Goal: Information Seeking & Learning: Learn about a topic

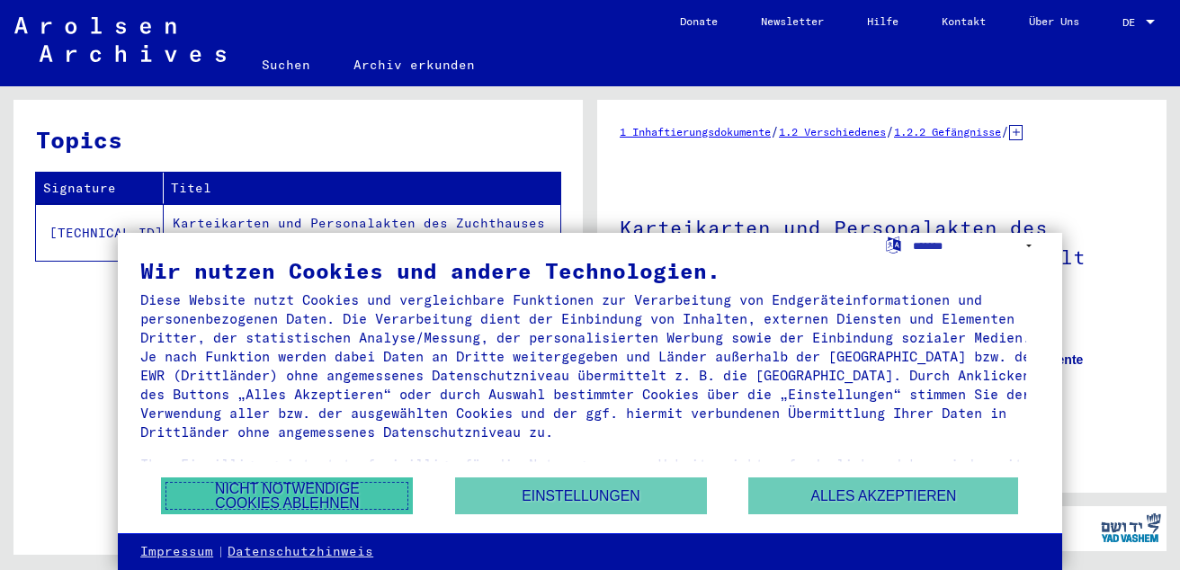
click at [291, 487] on button "Nicht notwendige Cookies ablehnen" at bounding box center [287, 496] width 252 height 37
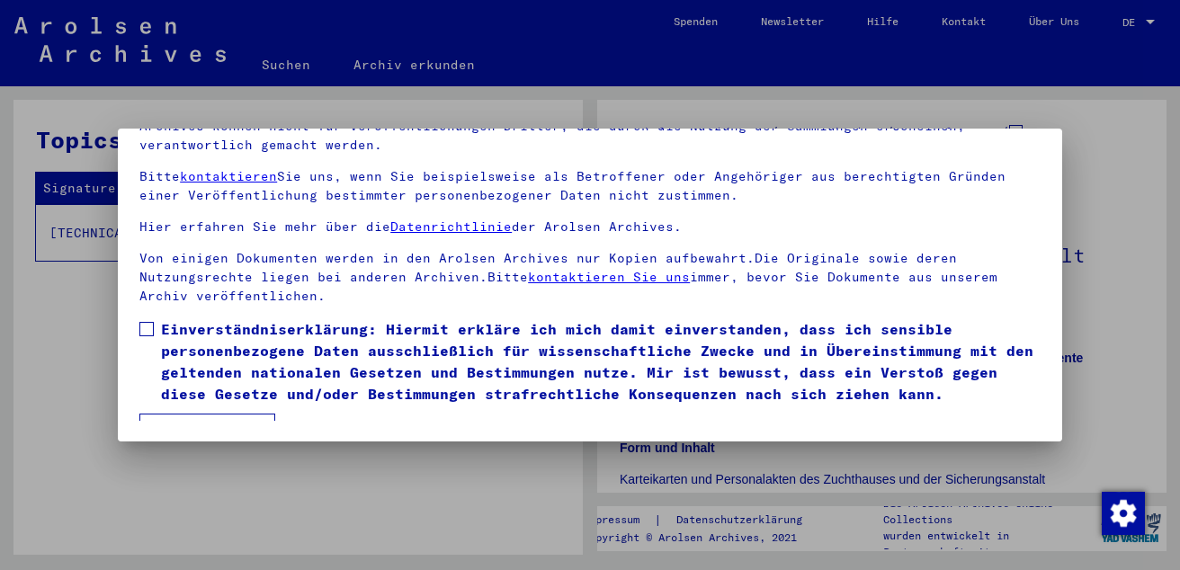
scroll to position [99, 0]
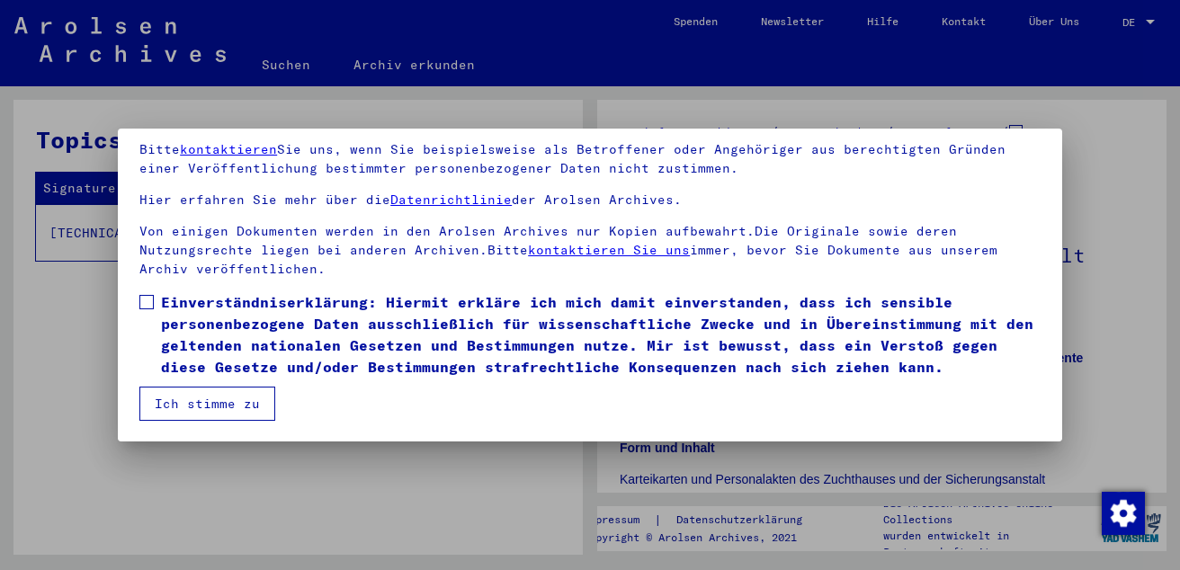
click at [144, 304] on span at bounding box center [146, 302] width 14 height 14
click at [186, 396] on button "Ich stimme zu" at bounding box center [207, 404] width 136 height 34
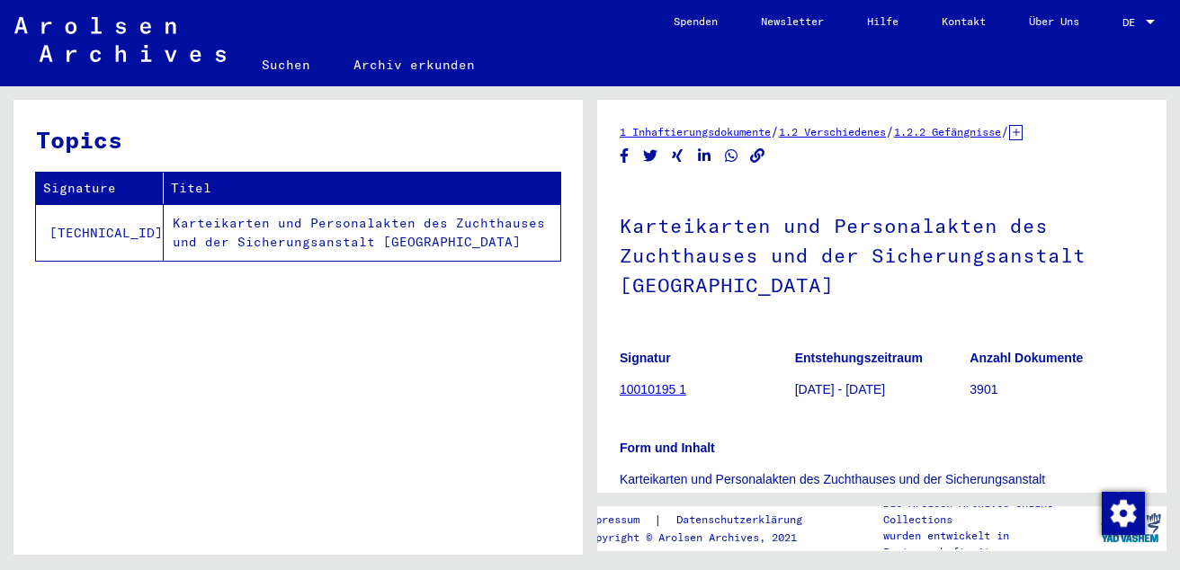
click at [663, 392] on link "10010195 1" at bounding box center [653, 389] width 67 height 14
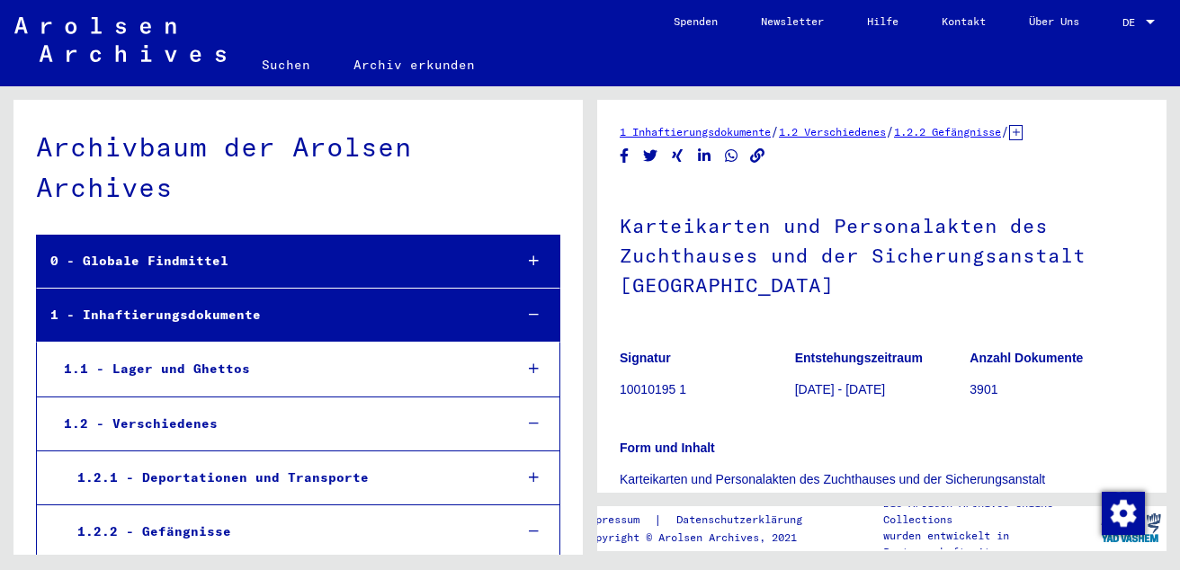
scroll to position [1577, 0]
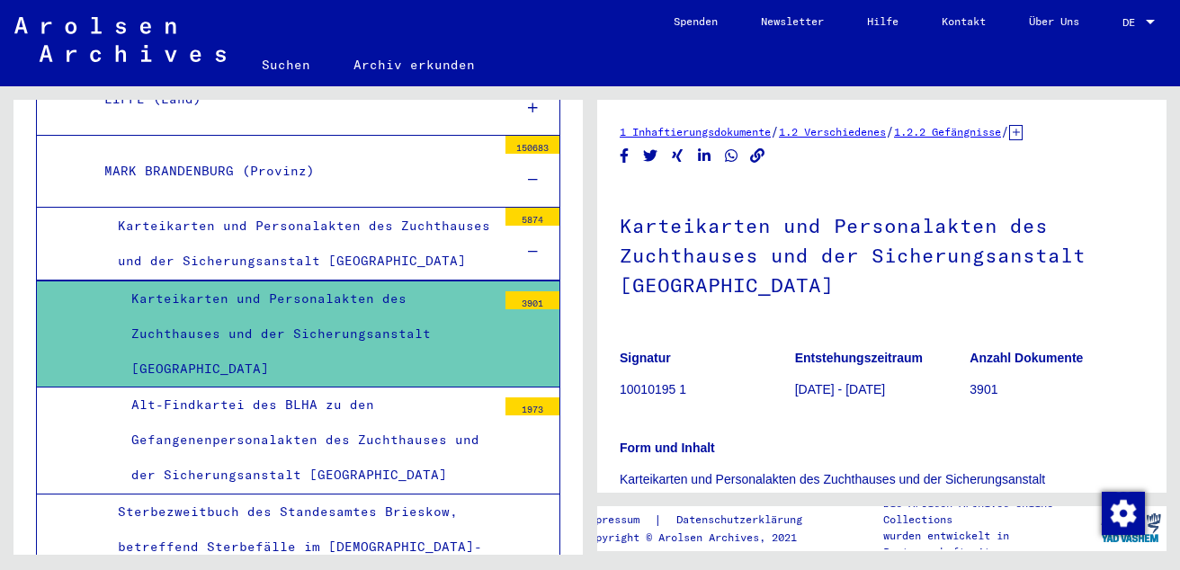
click at [334, 443] on div "Alt-Findkartei des BLHA zu den Gefangenenpersonalakten des Zuchthauses und der …" at bounding box center [307, 441] width 379 height 106
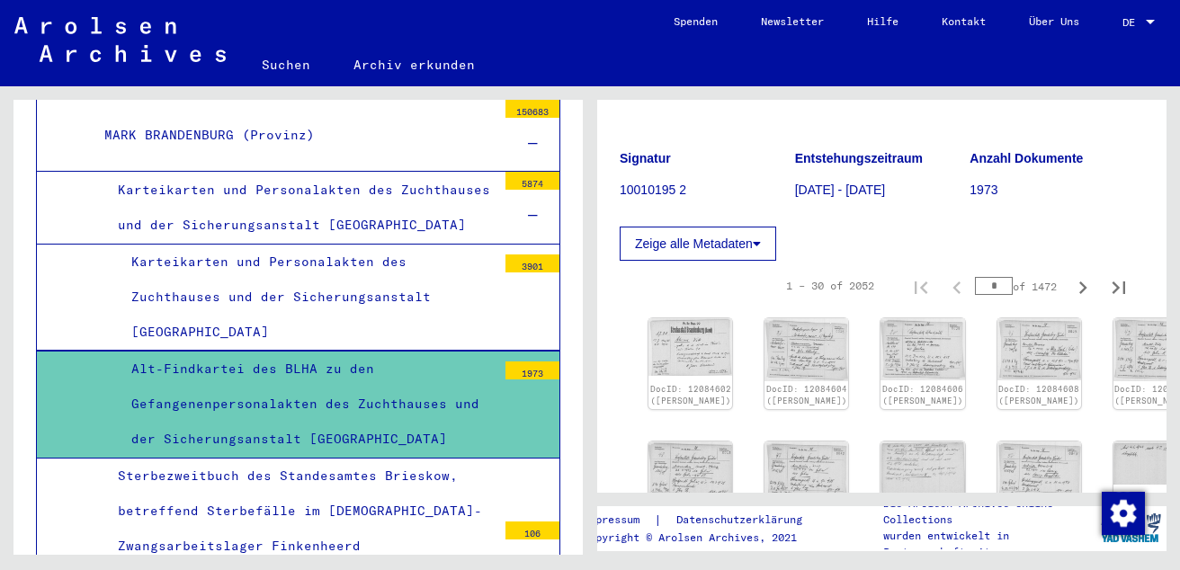
scroll to position [252, 0]
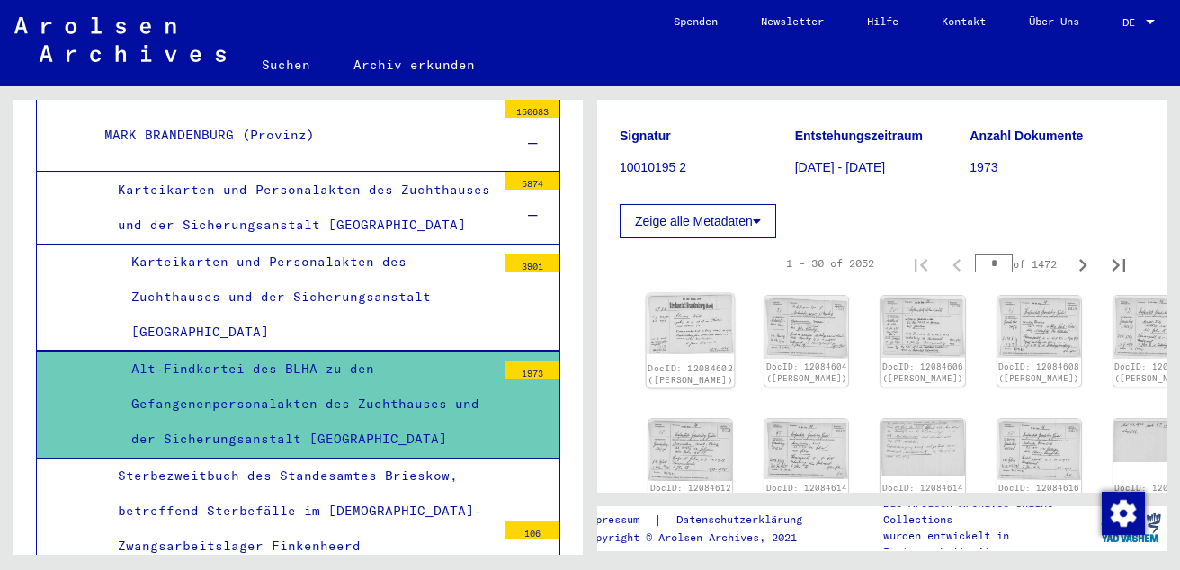
click at [676, 311] on img at bounding box center [691, 324] width 88 height 60
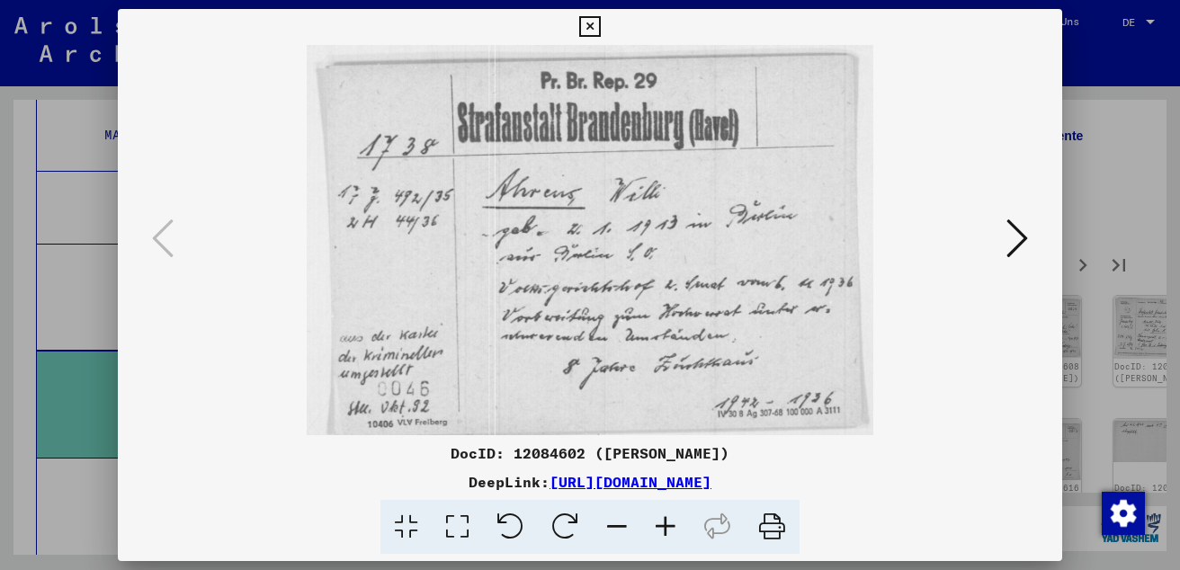
click at [1016, 232] on icon at bounding box center [1017, 238] width 22 height 43
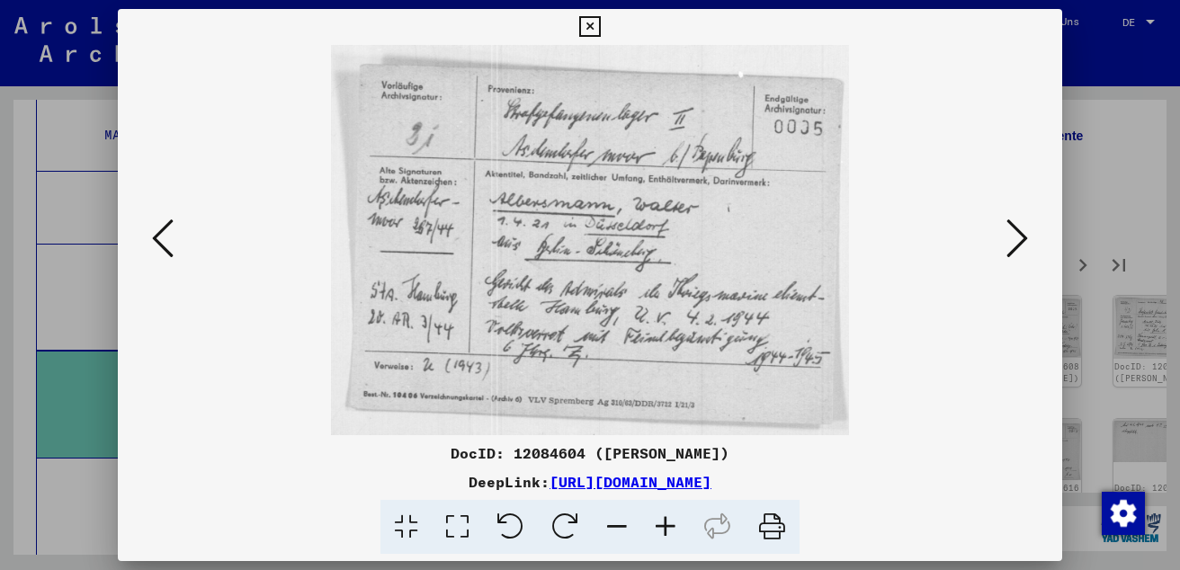
click at [1016, 232] on icon at bounding box center [1017, 238] width 22 height 43
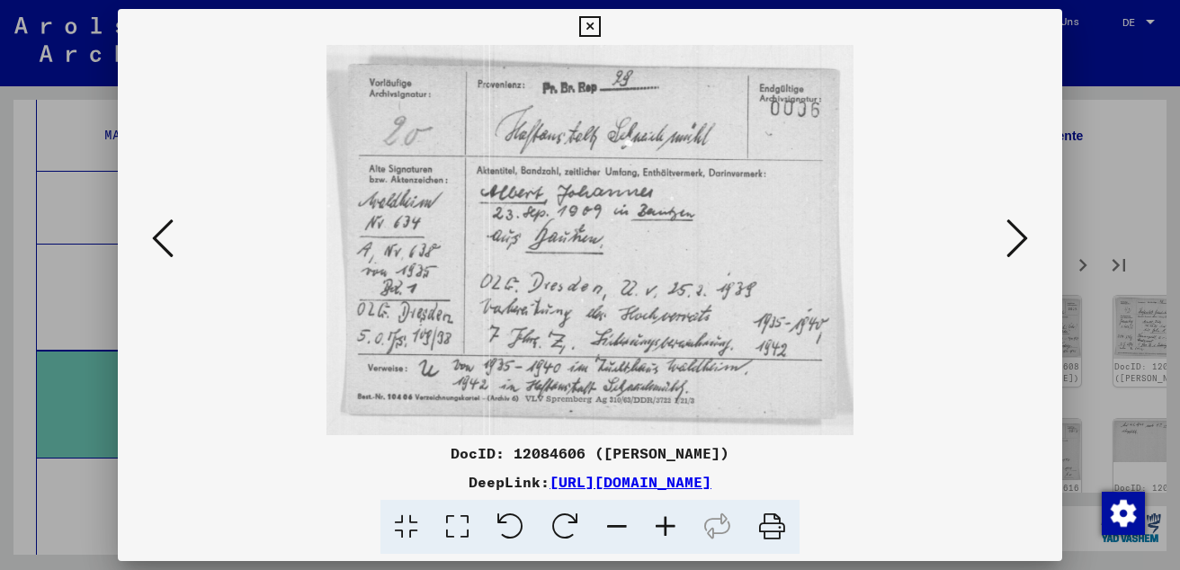
click at [1016, 232] on icon at bounding box center [1017, 238] width 22 height 43
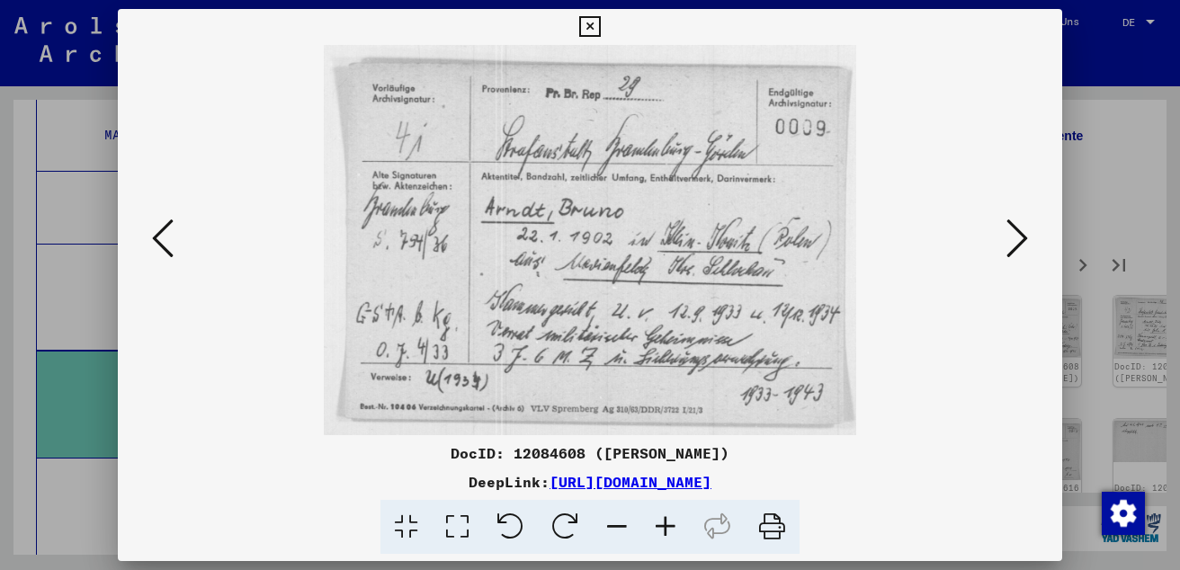
click at [1016, 232] on icon at bounding box center [1017, 238] width 22 height 43
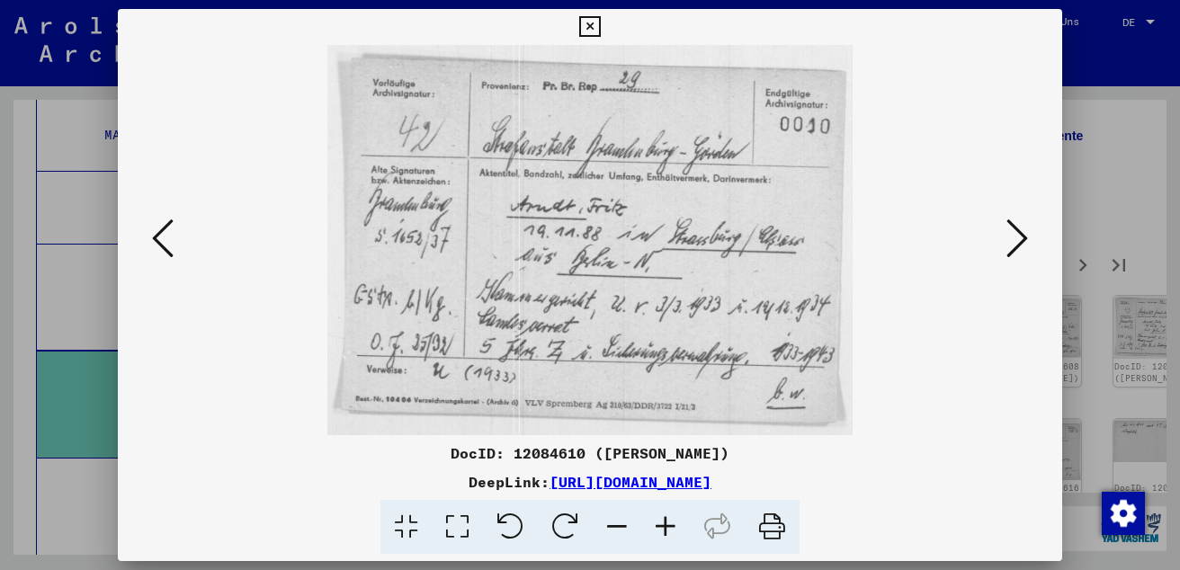
click at [1016, 232] on icon at bounding box center [1017, 238] width 22 height 43
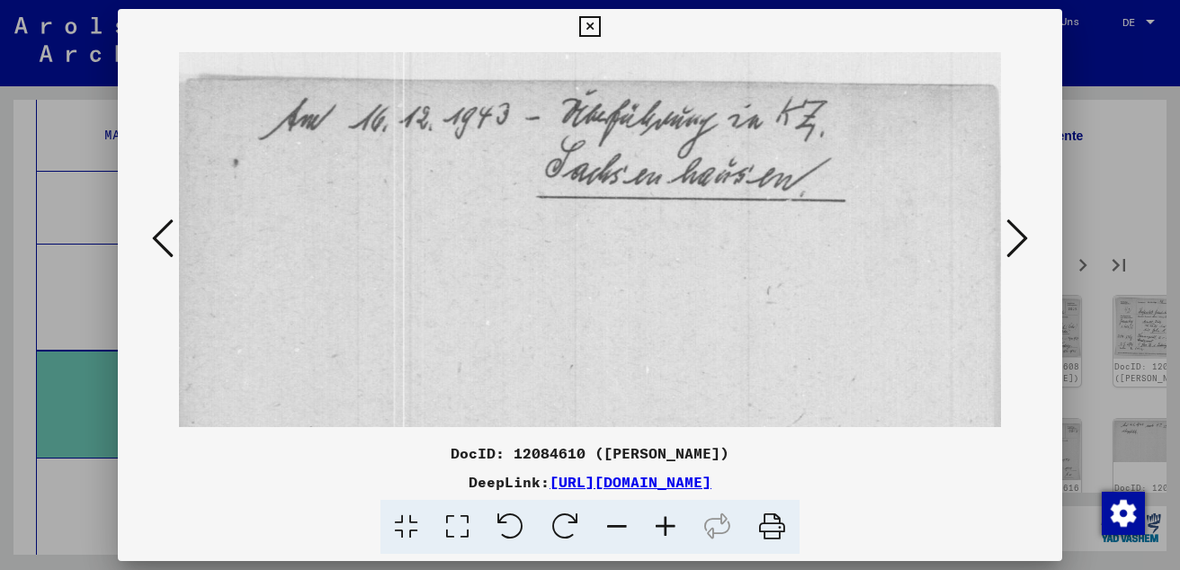
click at [1016, 232] on icon at bounding box center [1017, 238] width 22 height 43
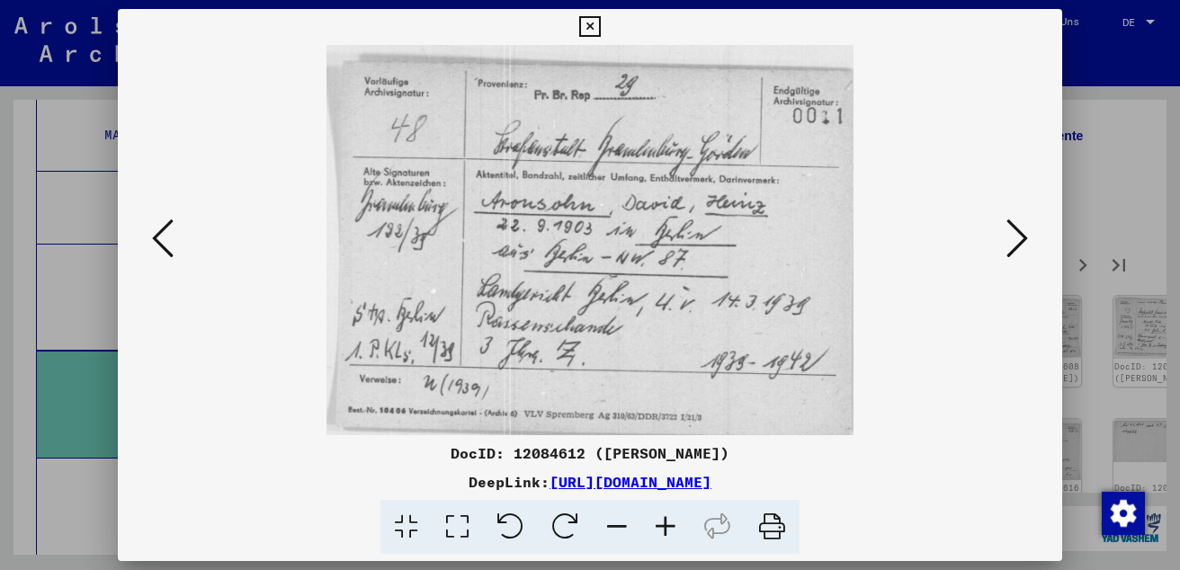
click at [1016, 232] on icon at bounding box center [1017, 238] width 22 height 43
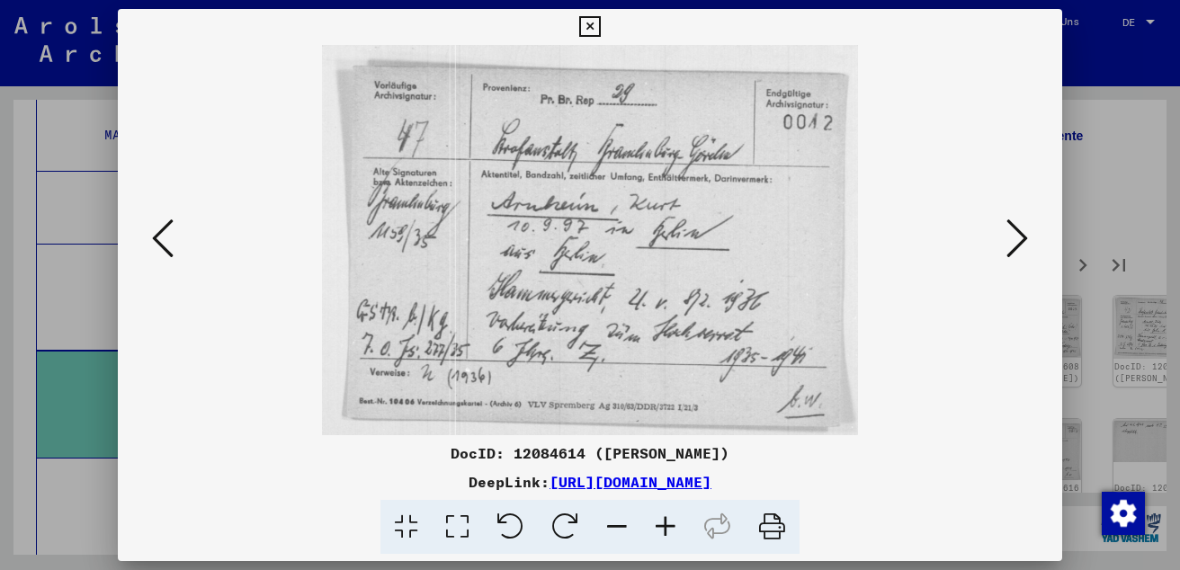
click at [1016, 232] on icon at bounding box center [1017, 238] width 22 height 43
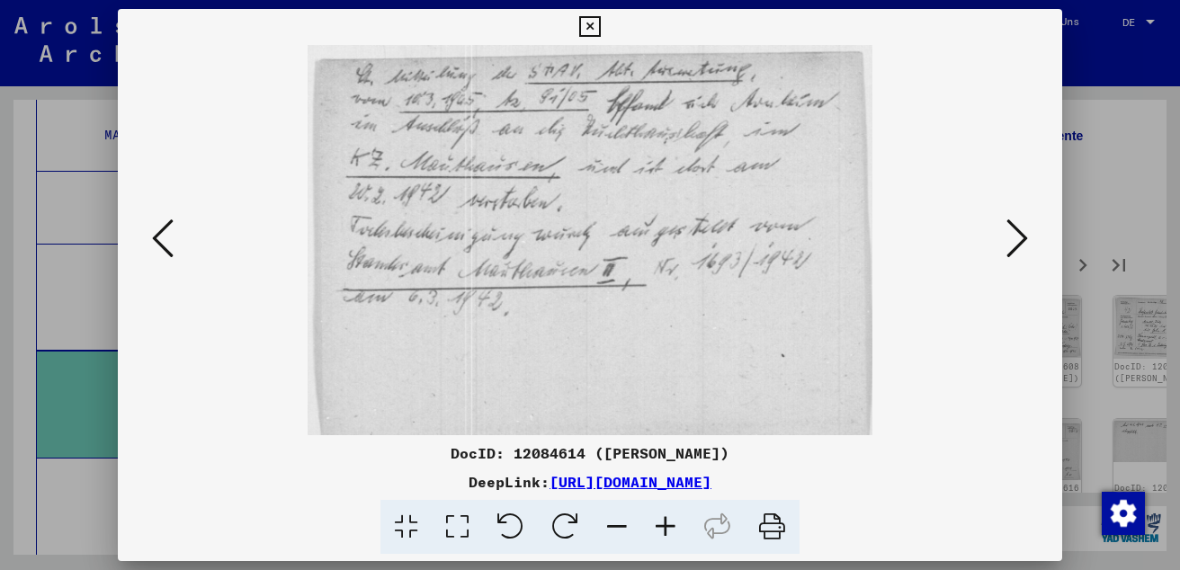
click at [1016, 232] on icon at bounding box center [1017, 238] width 22 height 43
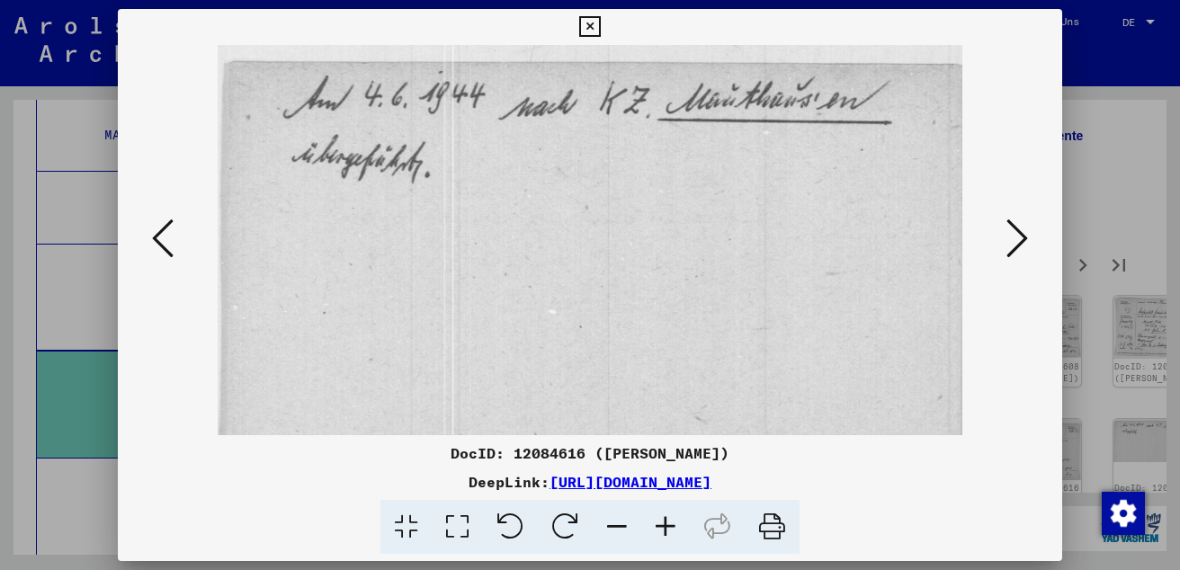
click at [1016, 232] on icon at bounding box center [1017, 238] width 22 height 43
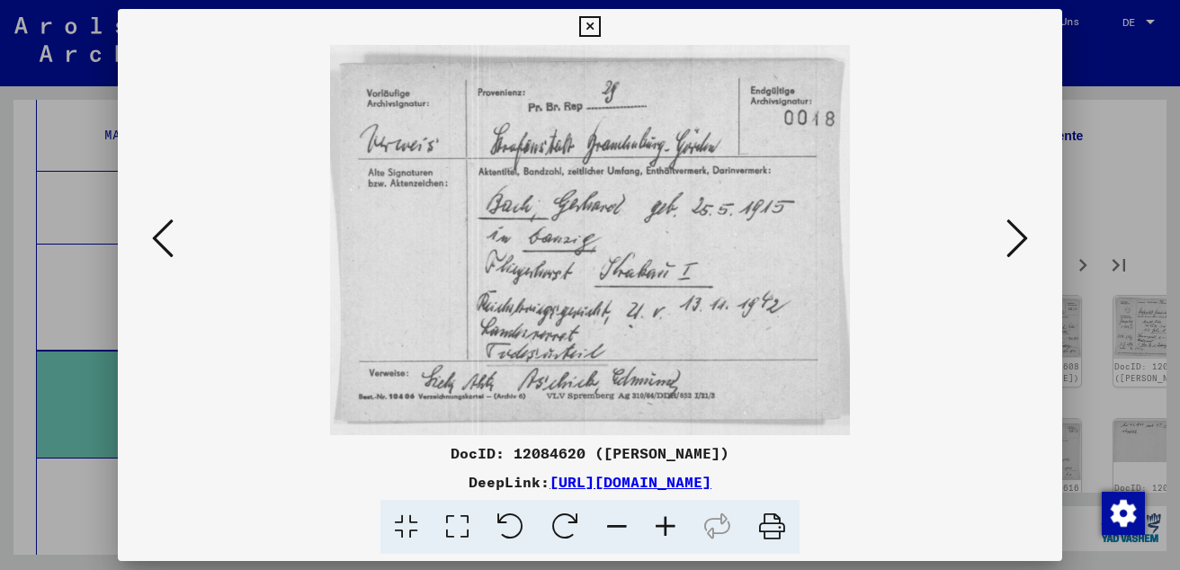
click at [1016, 232] on icon at bounding box center [1017, 238] width 22 height 43
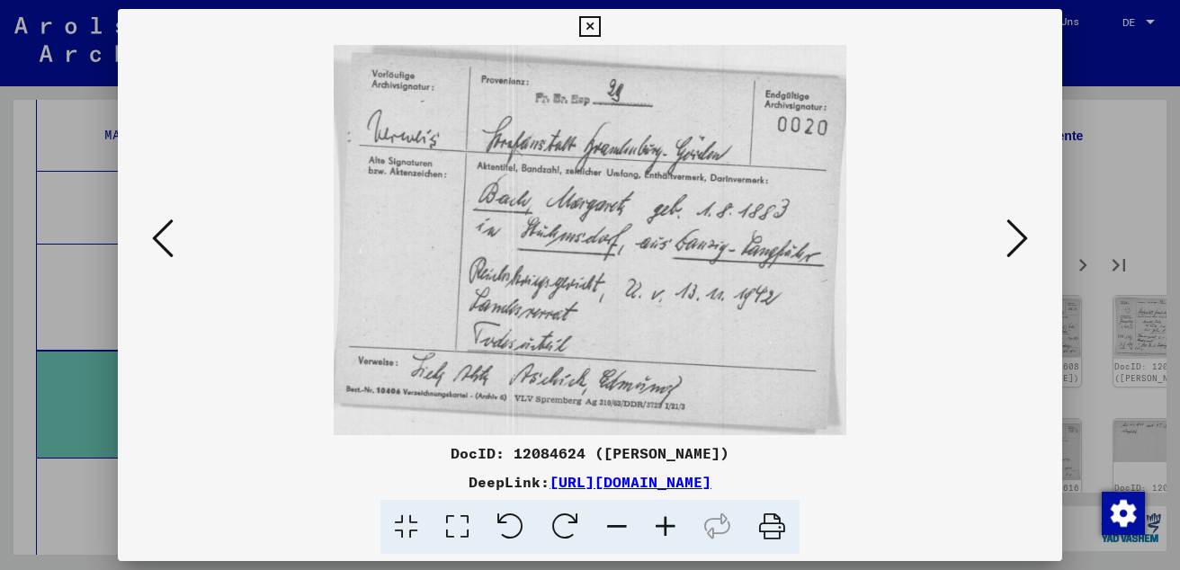
click at [1016, 232] on icon at bounding box center [1017, 238] width 22 height 43
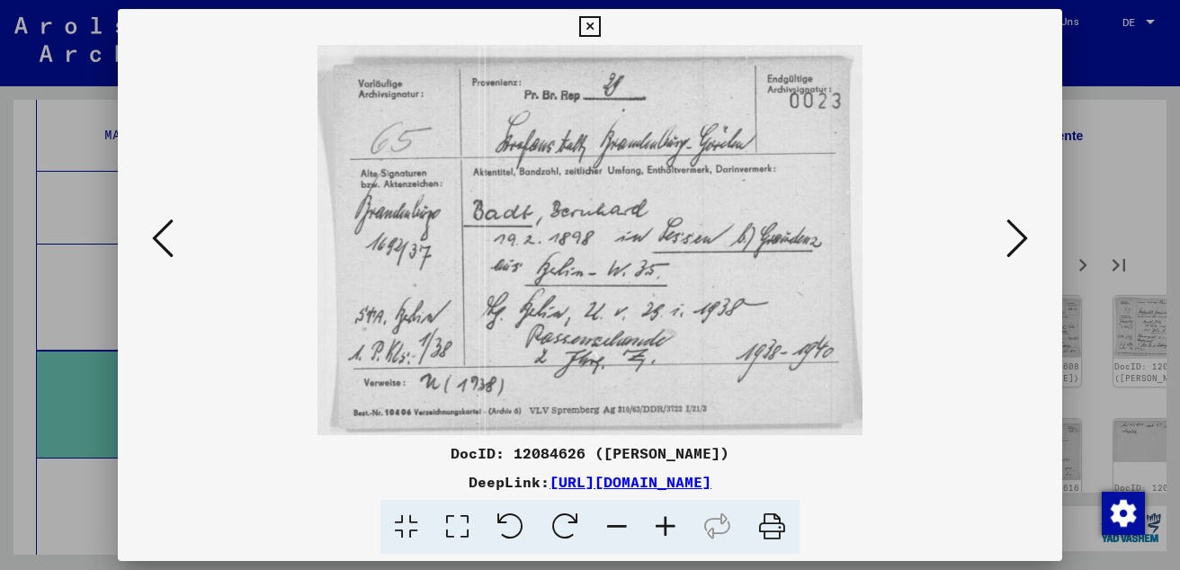
click at [587, 24] on icon at bounding box center [589, 27] width 21 height 22
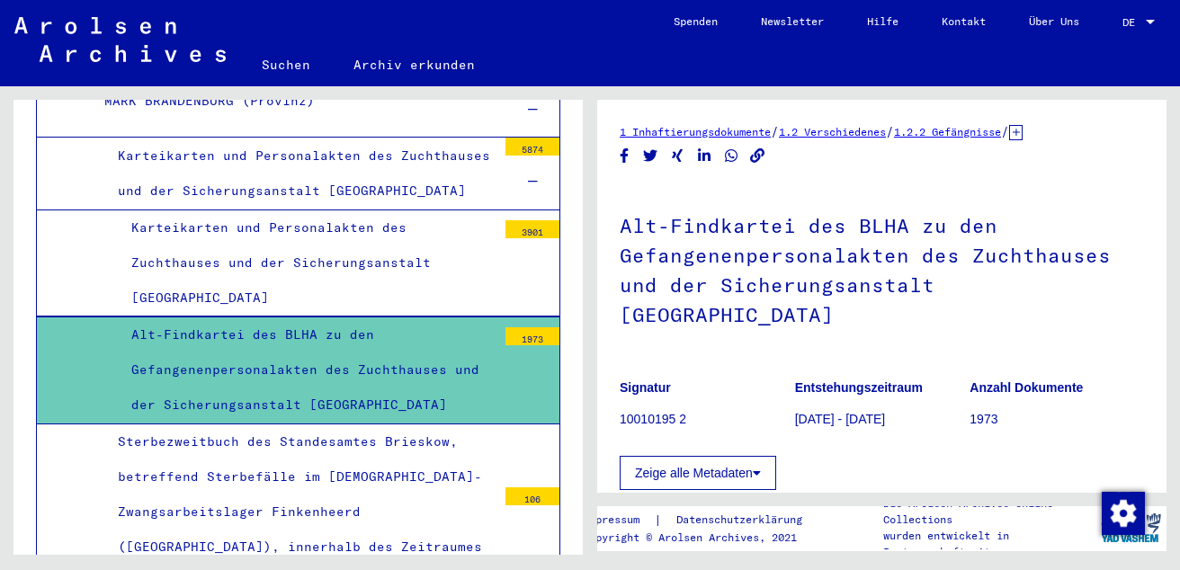
scroll to position [1682, 0]
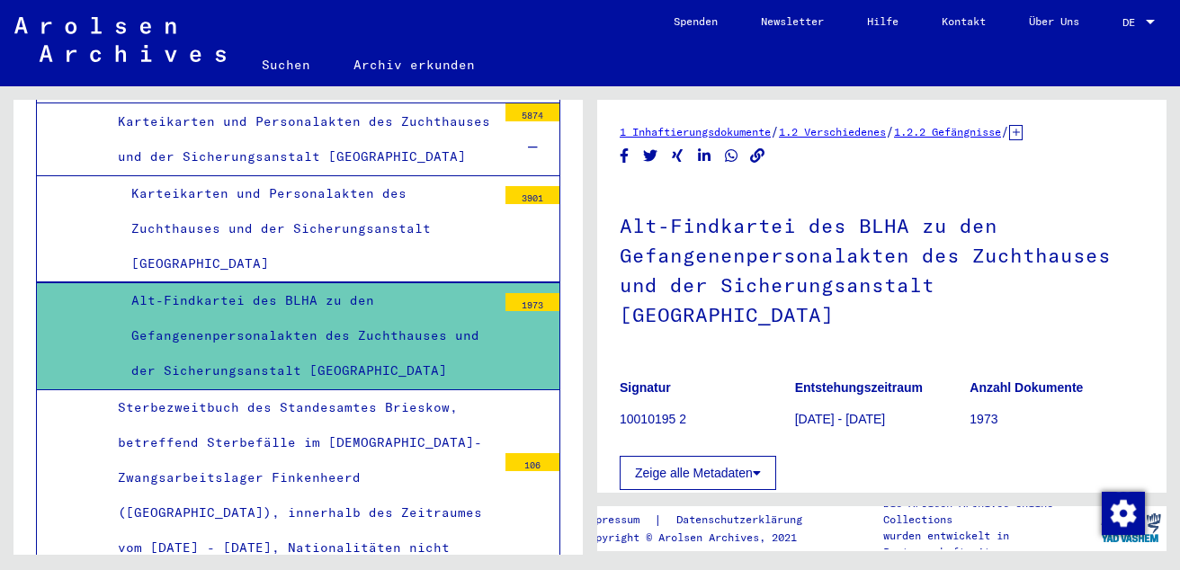
click at [267, 55] on link "Suchen" at bounding box center [286, 64] width 92 height 43
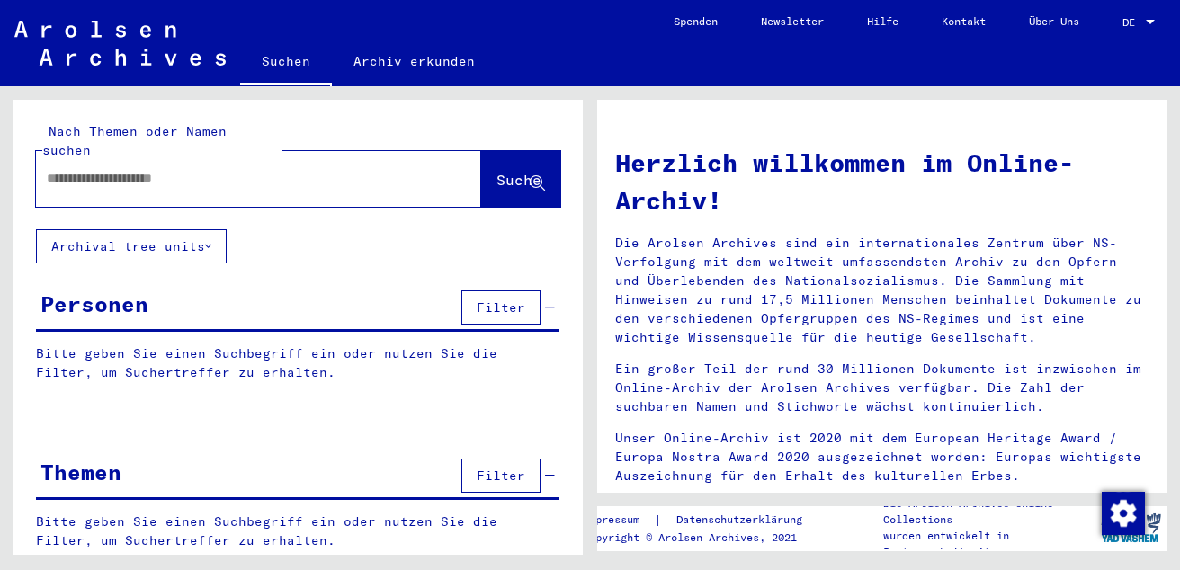
click at [193, 169] on input "text" at bounding box center [237, 178] width 380 height 19
paste input "**********"
click at [200, 169] on input "**********" at bounding box center [237, 178] width 380 height 19
type input "********"
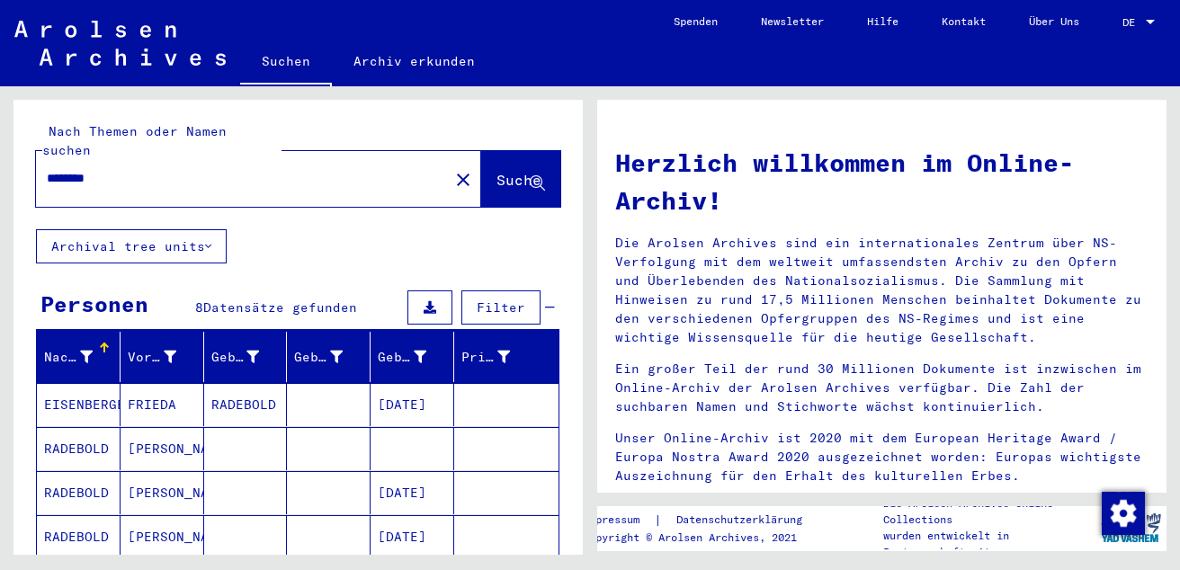
click at [61, 383] on mat-cell "EISENBERGER" at bounding box center [79, 404] width 84 height 43
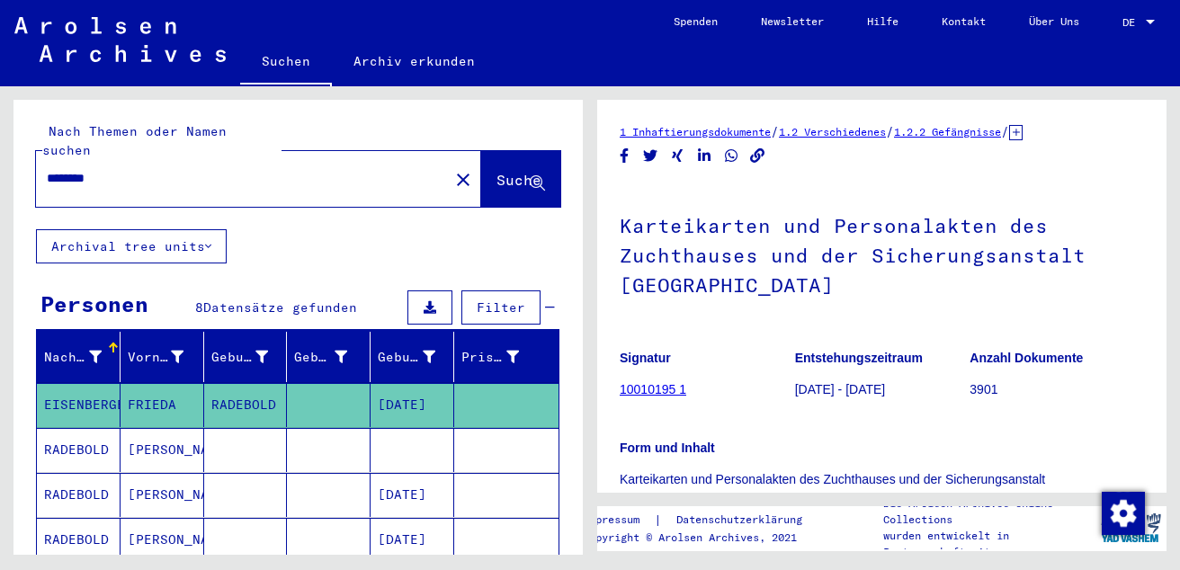
click at [648, 392] on link "10010195 1" at bounding box center [653, 389] width 67 height 14
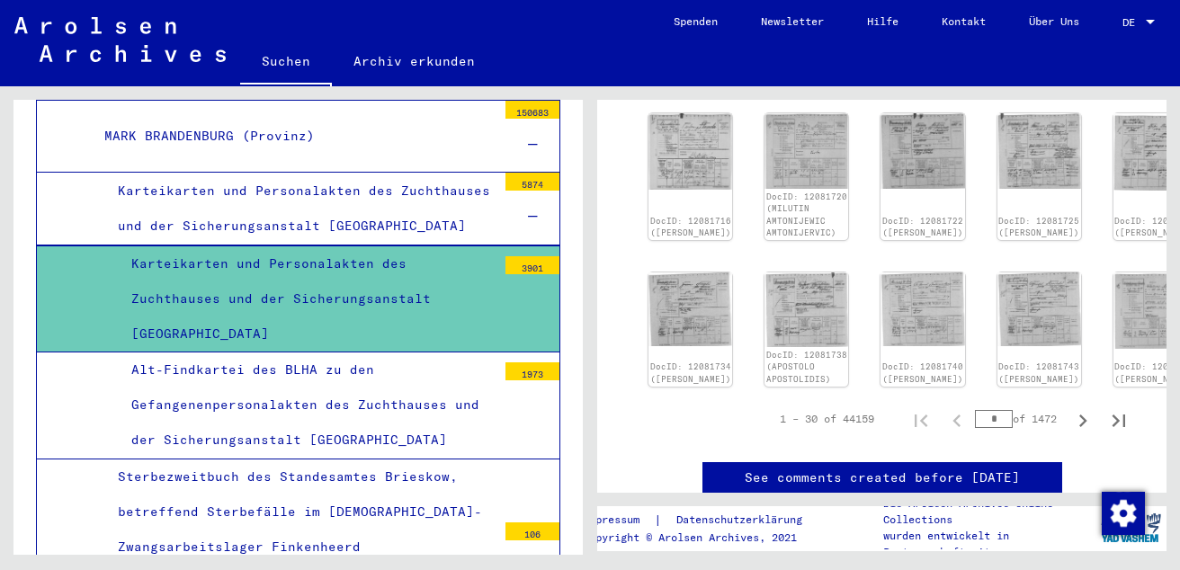
scroll to position [1034, 0]
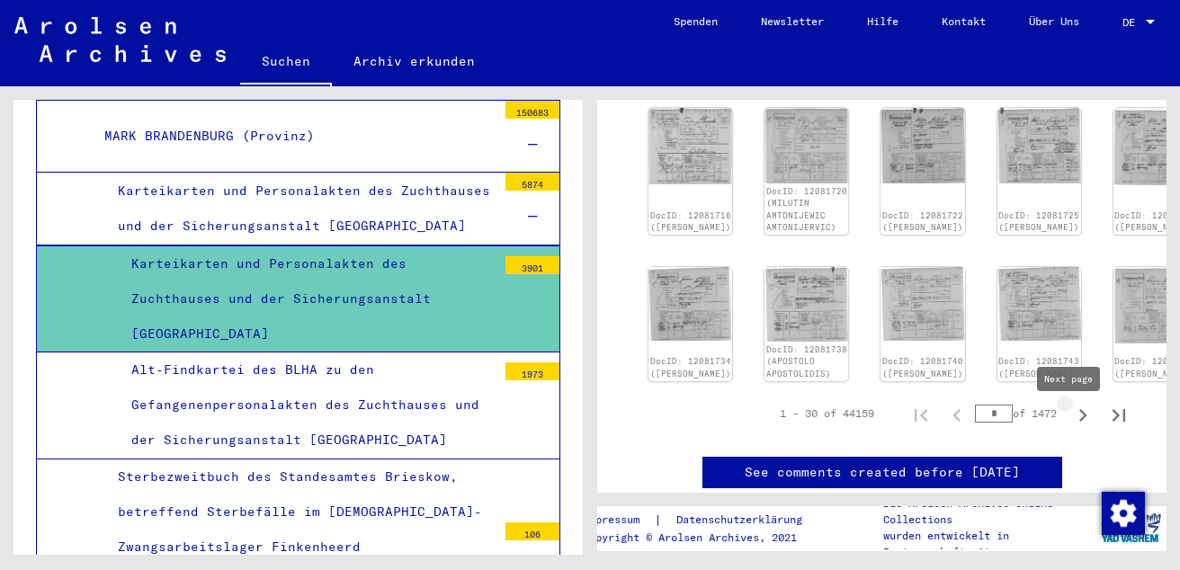
click at [1079, 418] on icon "Next page" at bounding box center [1083, 415] width 8 height 13
type input "*"
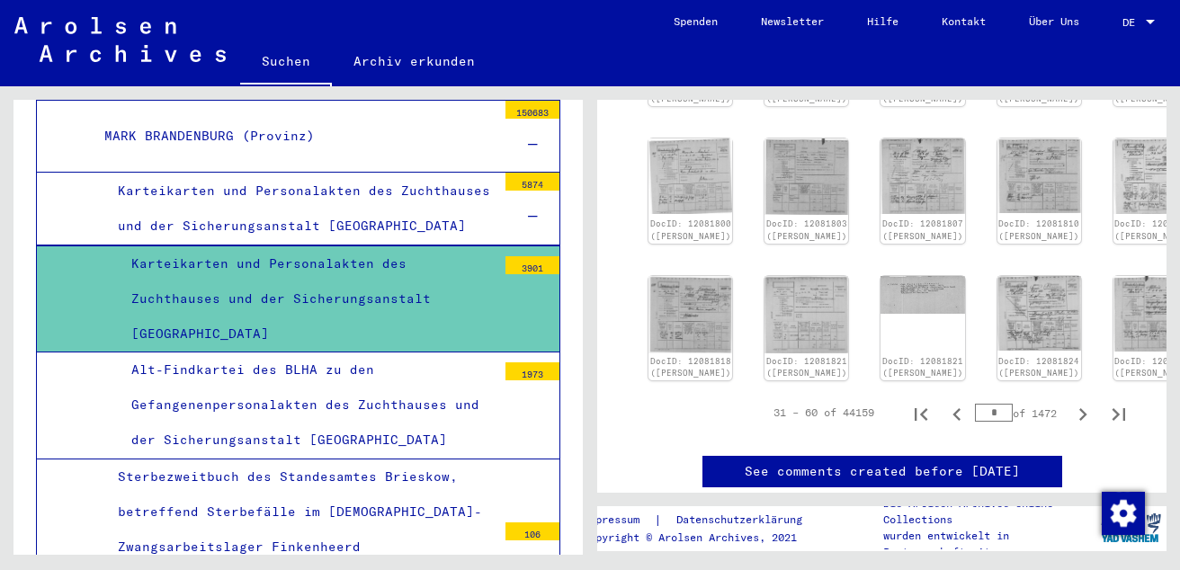
click at [989, 422] on input "*" at bounding box center [994, 413] width 38 height 18
type input "**"
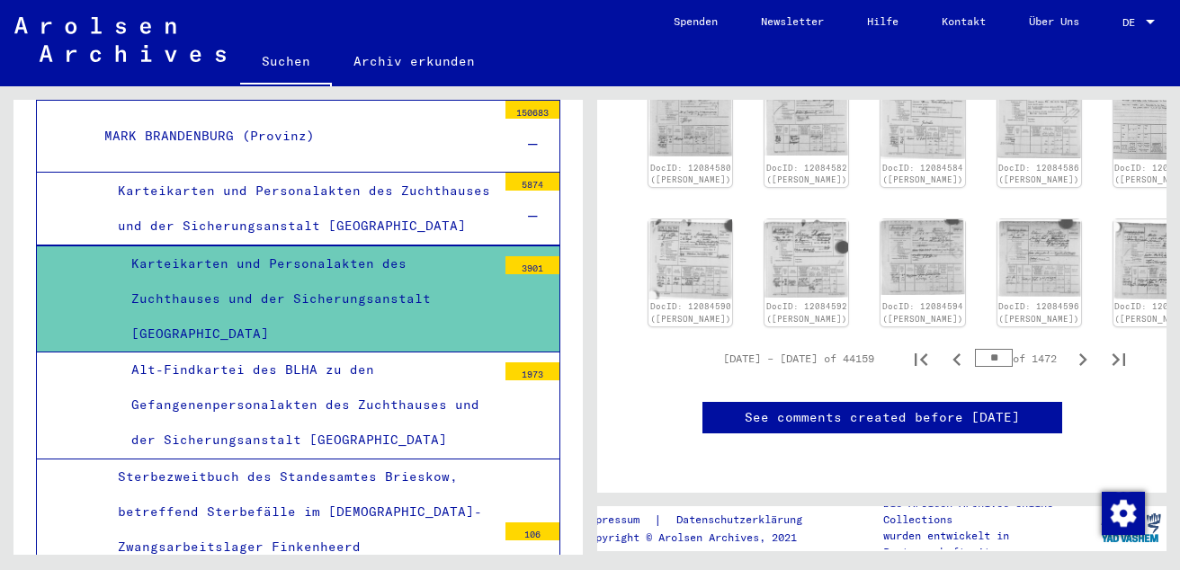
scroll to position [1225, 0]
click at [987, 349] on input "**" at bounding box center [994, 358] width 38 height 18
type input "*"
type input "**"
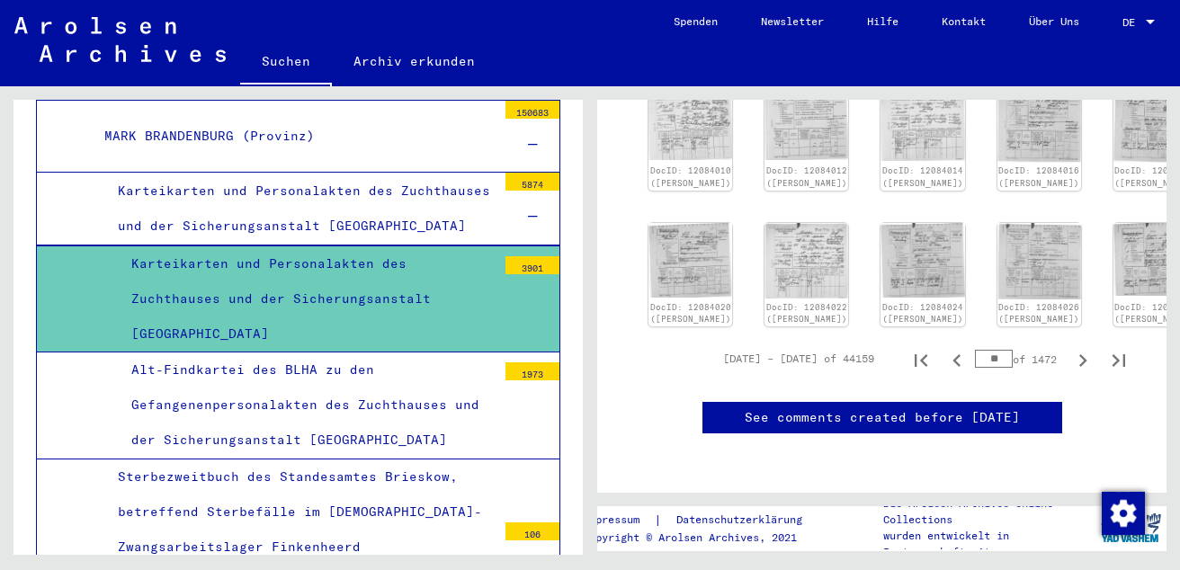
click at [983, 350] on input "**" at bounding box center [994, 359] width 38 height 18
type input "*"
type input "**"
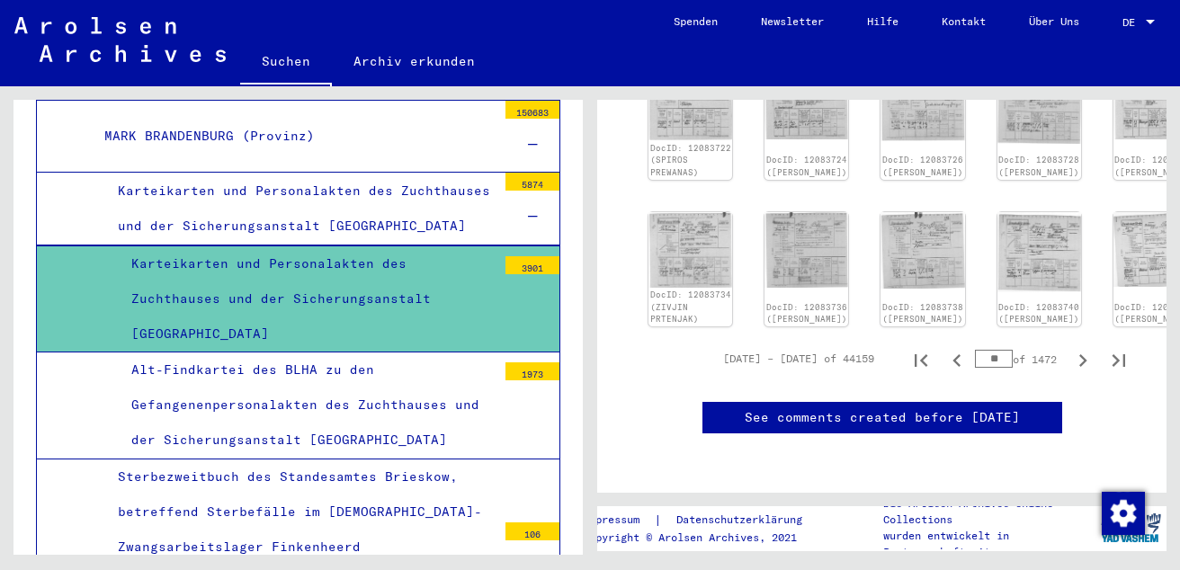
click at [656, 334] on div "[DATE] – [DATE] of 44159 ** of 1472" at bounding box center [882, 359] width 524 height 50
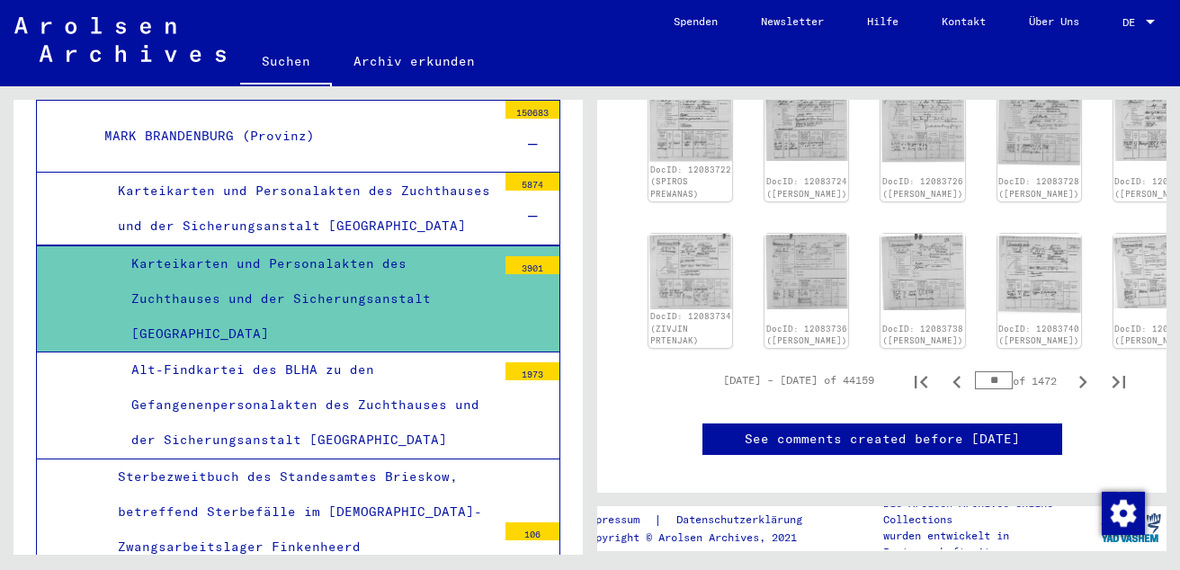
scroll to position [1009, 0]
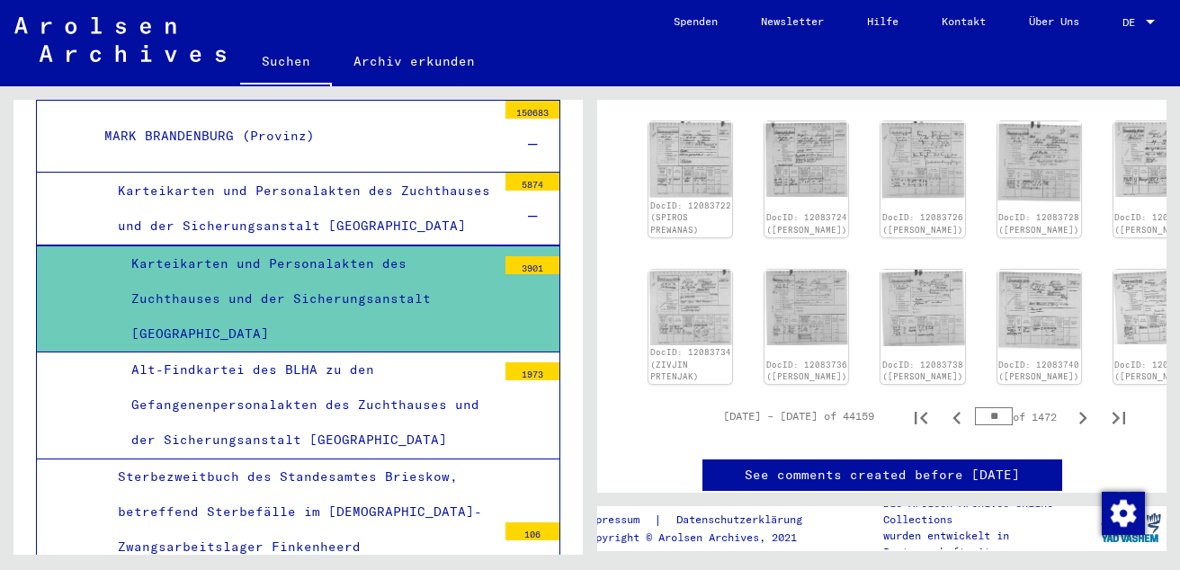
click at [992, 409] on input "**" at bounding box center [994, 416] width 38 height 18
type input "**"
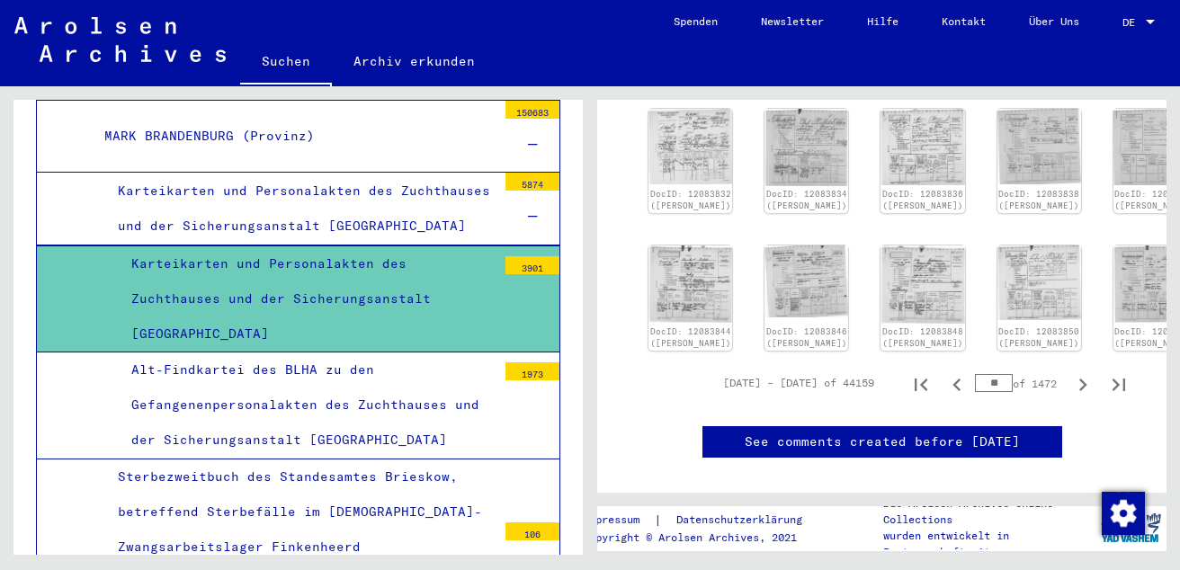
scroll to position [665, 0]
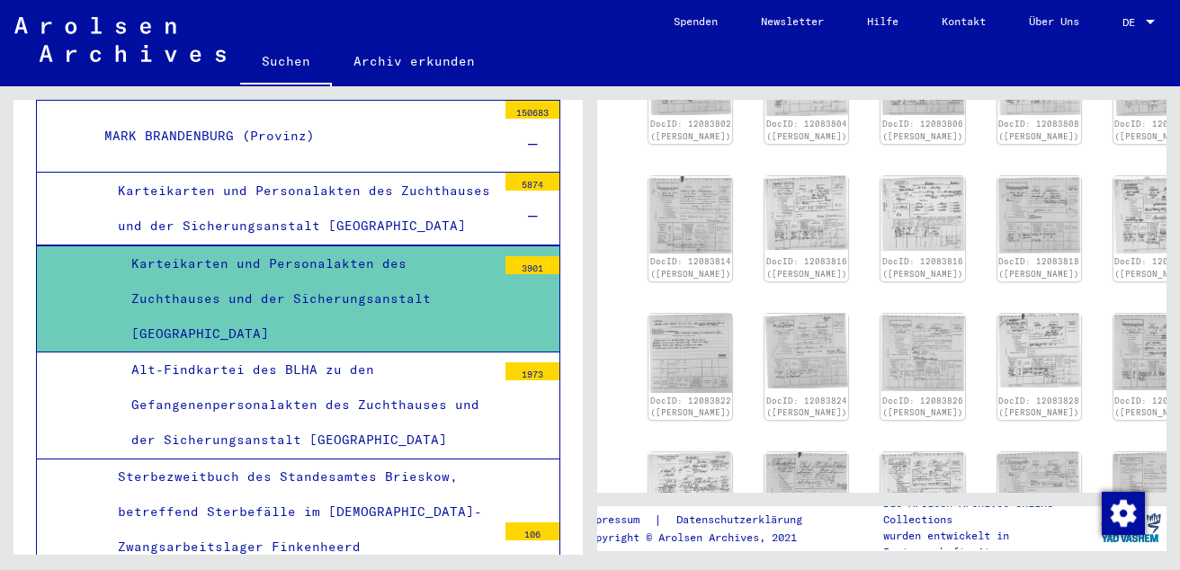
click at [1160, 98] on div "1 Inhaftierungsdokumente / 1.2 Verschiedenes / 1.2.2 Gefängnisse / [TECHNICAL_I…" at bounding box center [886, 320] width 590 height 469
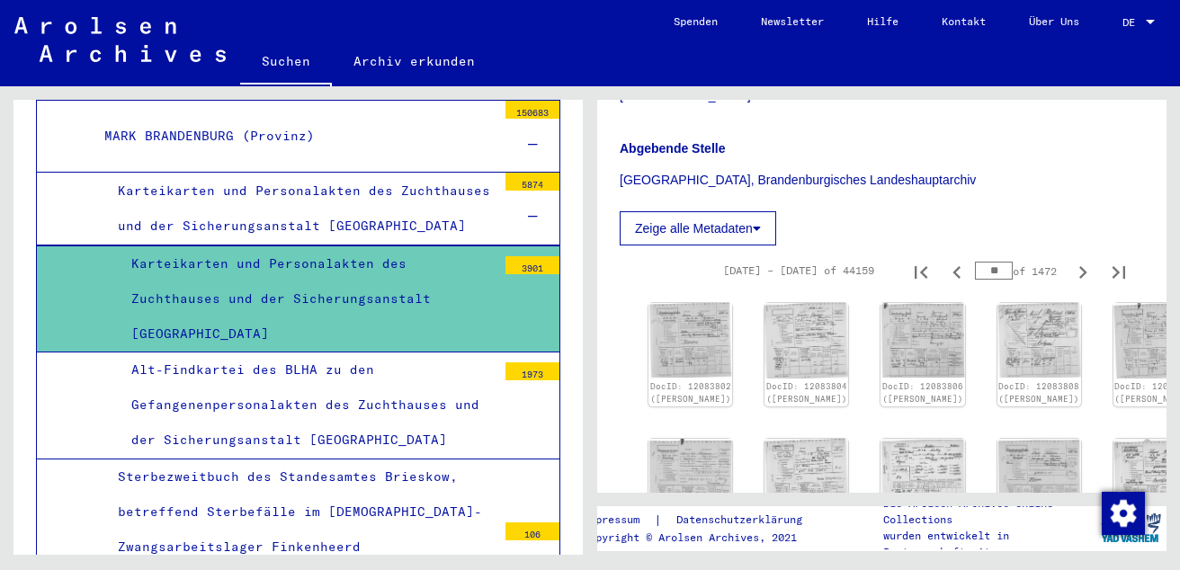
scroll to position [378, 0]
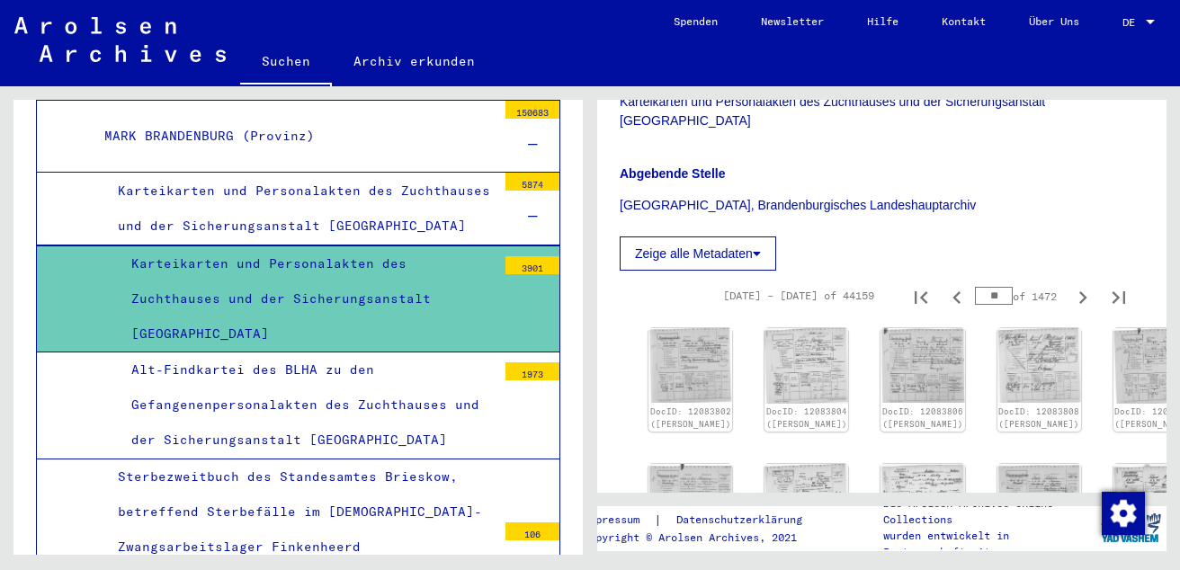
click at [988, 299] on input "**" at bounding box center [994, 296] width 38 height 18
type input "**"
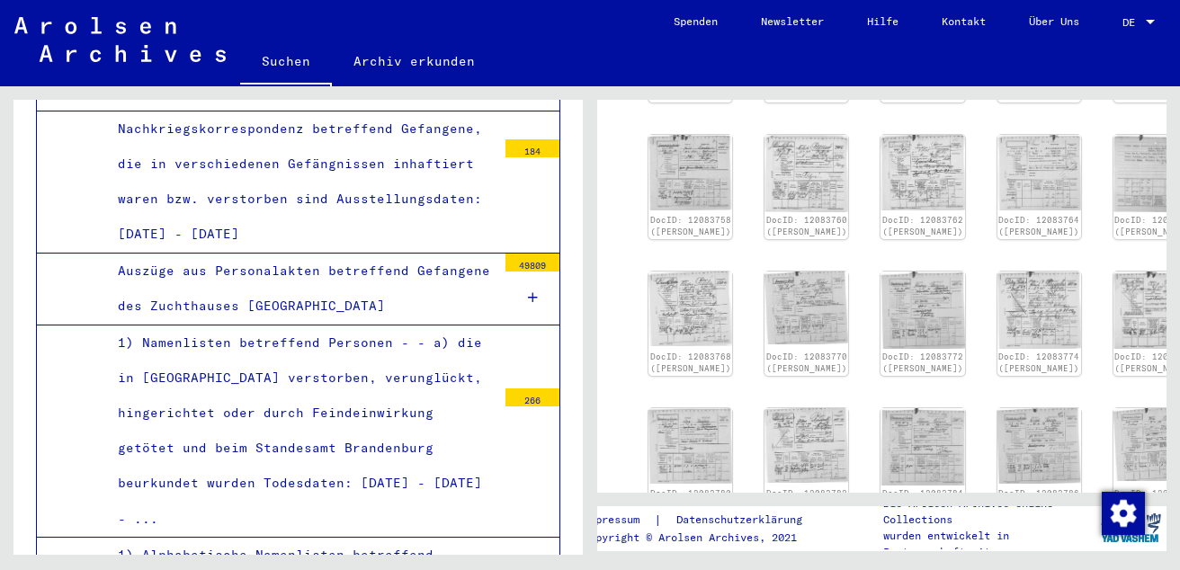
scroll to position [3253, 0]
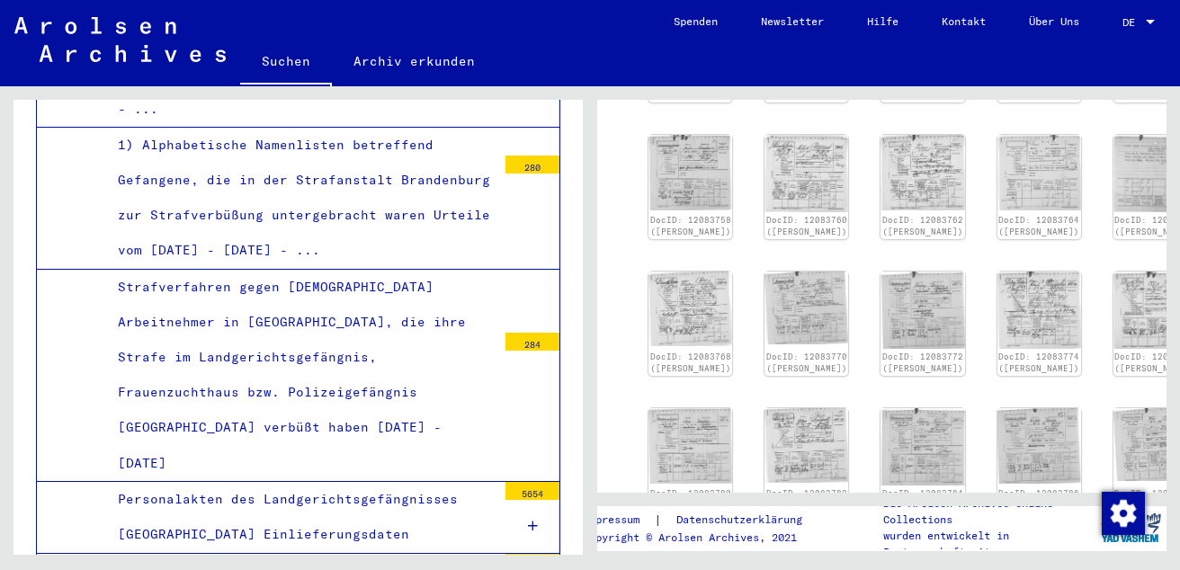
click at [364, 44] on link "Archiv erkunden" at bounding box center [414, 61] width 165 height 43
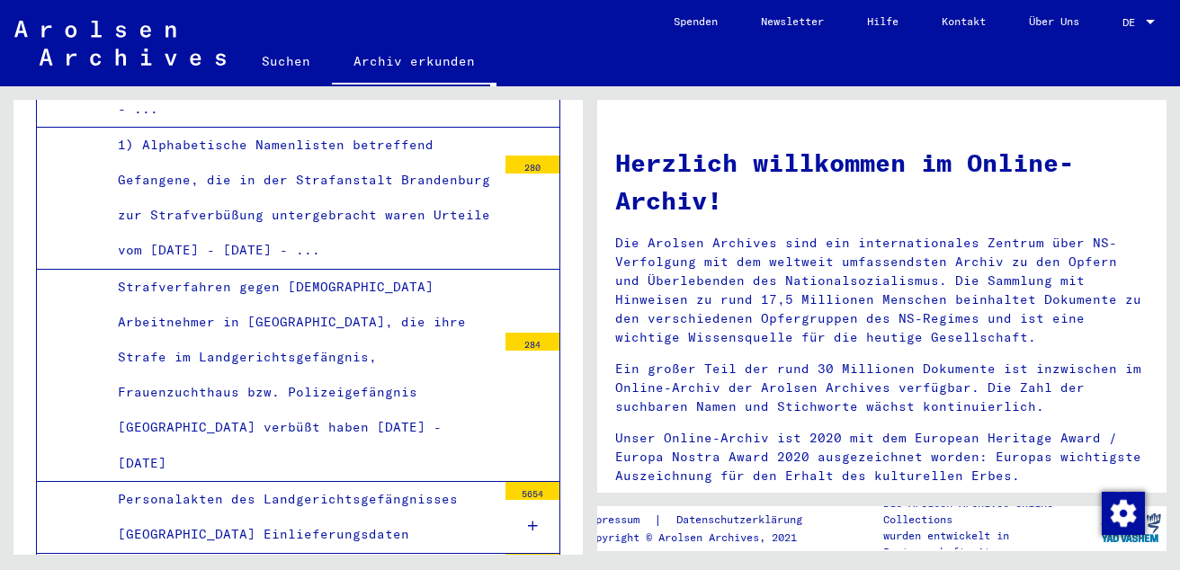
click at [370, 58] on link "Archiv erkunden" at bounding box center [414, 63] width 165 height 47
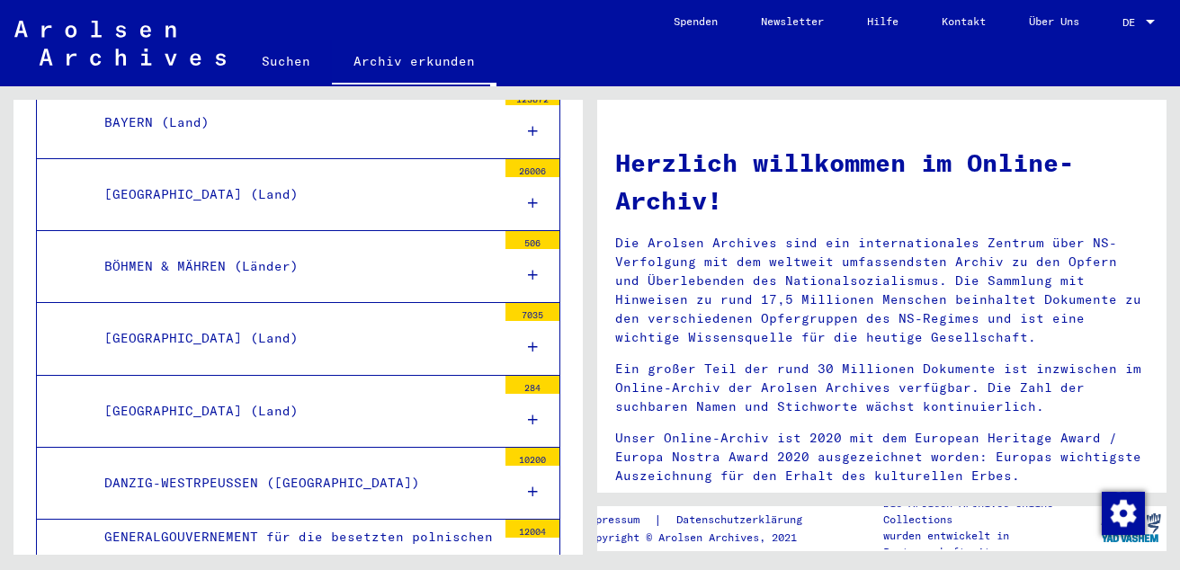
scroll to position [658, 0]
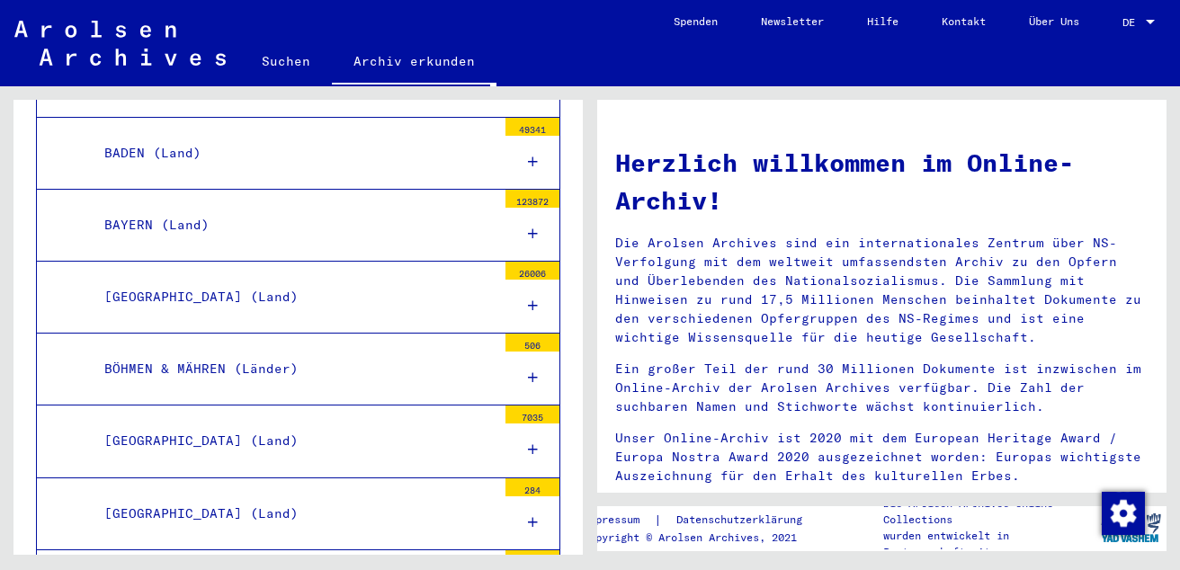
click at [528, 308] on icon at bounding box center [533, 305] width 10 height 13
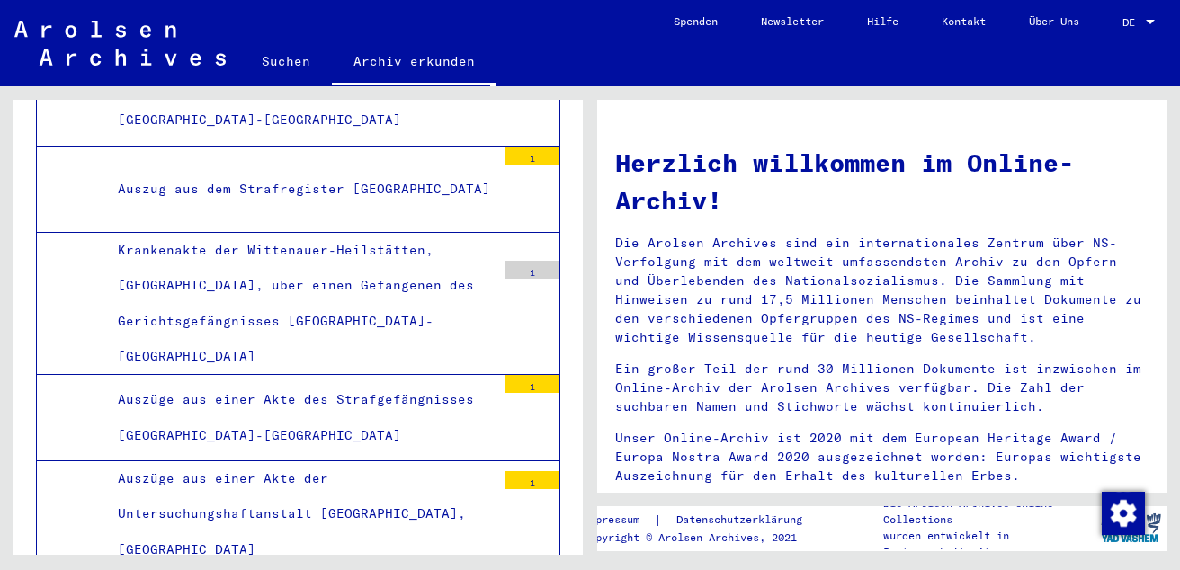
scroll to position [7269, 0]
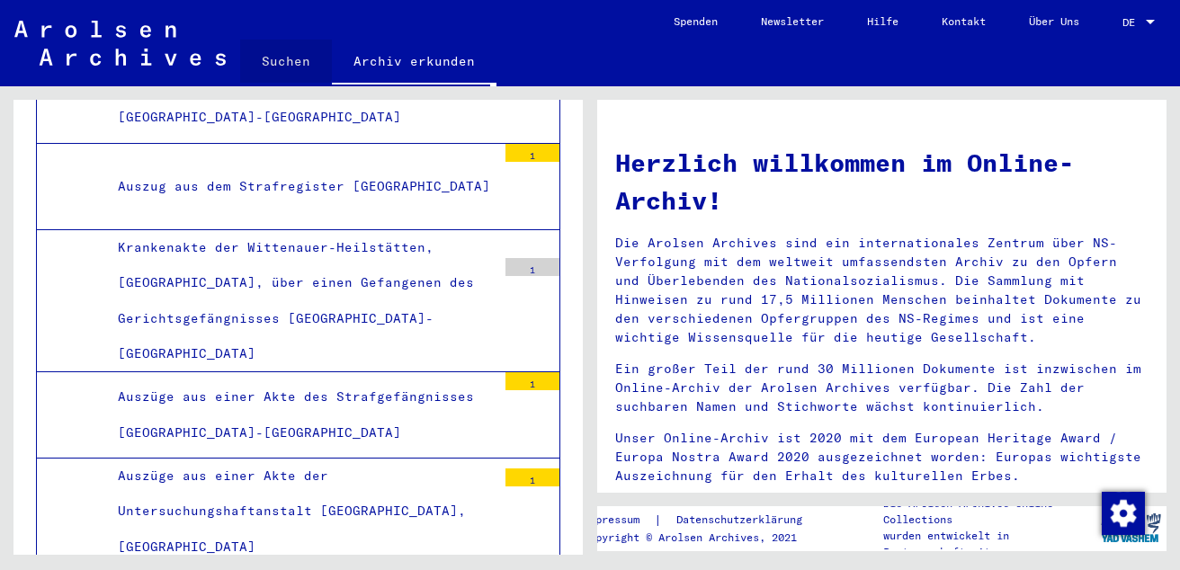
click at [281, 58] on link "Suchen" at bounding box center [286, 61] width 92 height 43
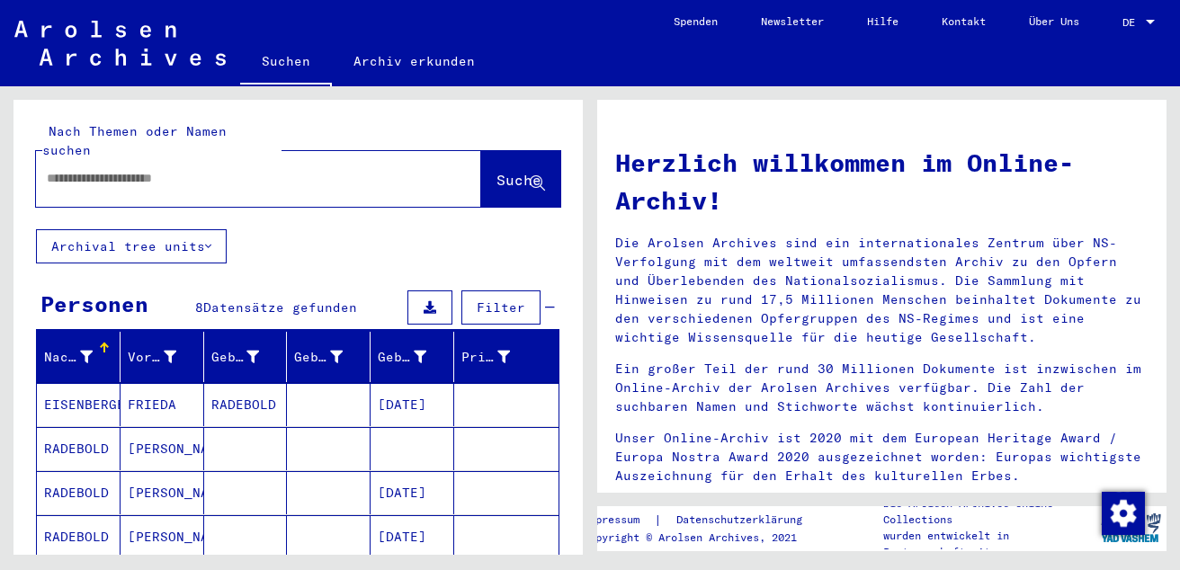
click at [205, 169] on input "text" at bounding box center [237, 178] width 380 height 19
type input "**********"
click at [496, 171] on span "Suche" at bounding box center [518, 180] width 45 height 18
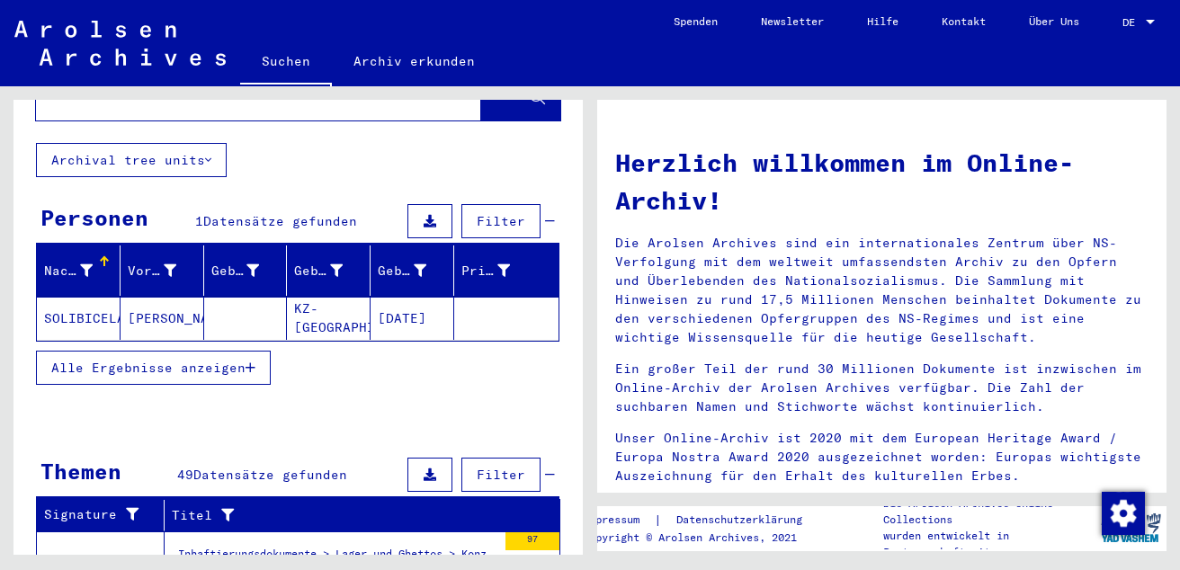
scroll to position [80, 0]
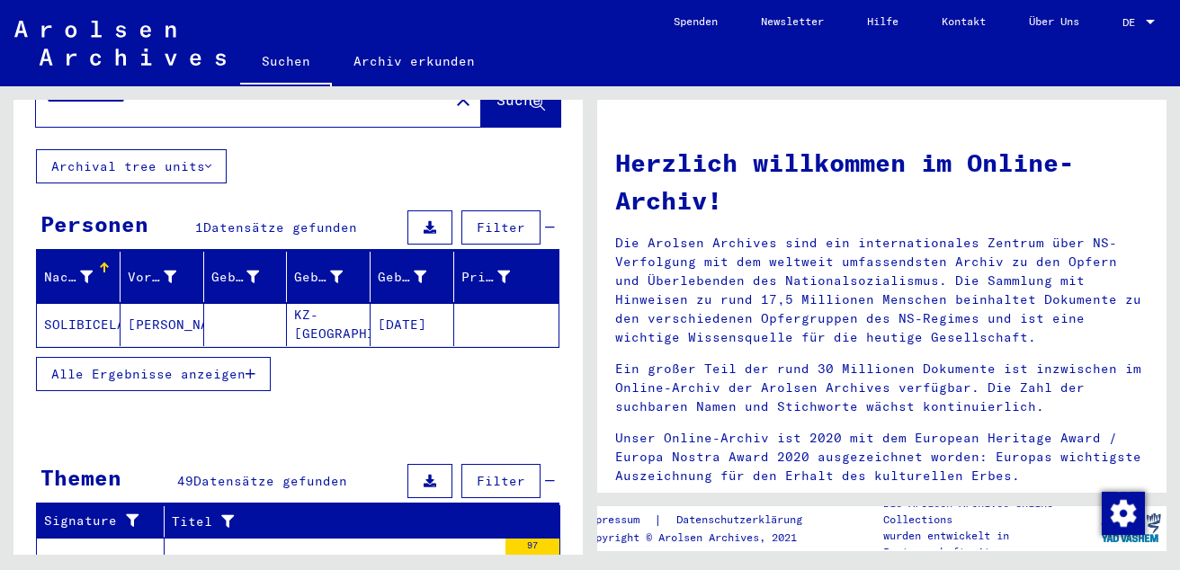
click at [253, 368] on icon "button" at bounding box center [251, 374] width 10 height 13
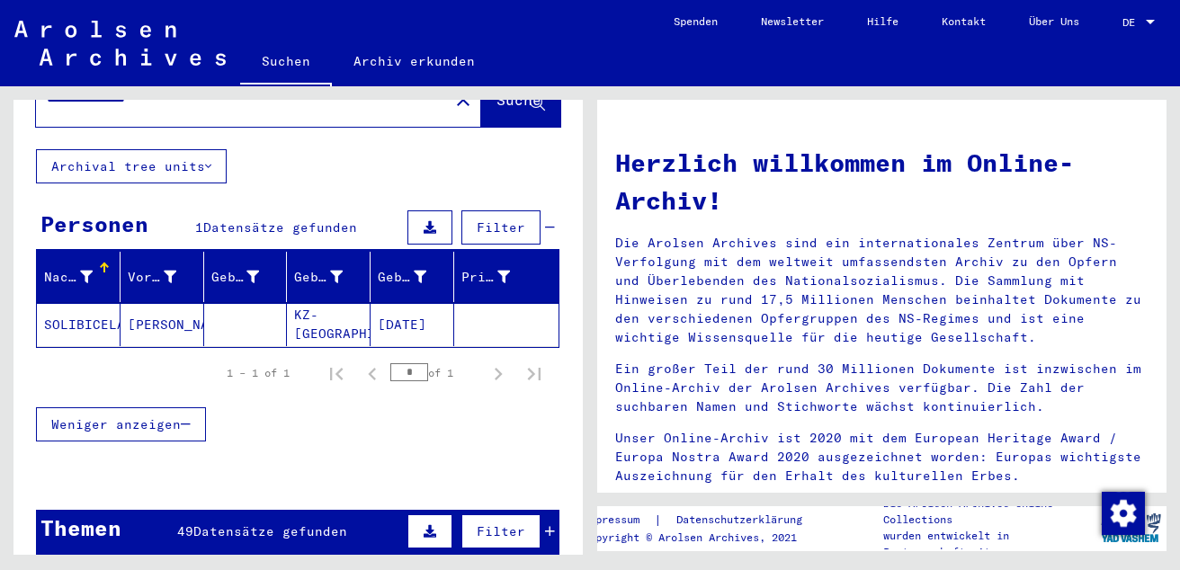
click at [310, 309] on mat-cell "KZ-[GEOGRAPHIC_DATA]" at bounding box center [329, 324] width 84 height 43
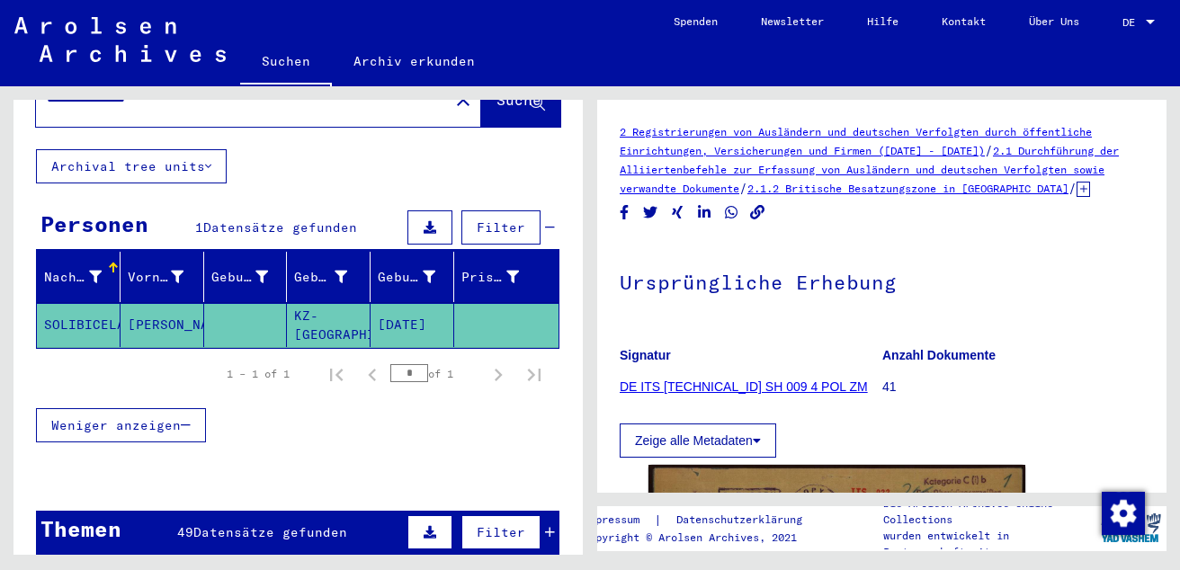
click at [647, 394] on link "DE ITS [TECHNICAL_ID] SH 009 4 POL ZM" at bounding box center [744, 387] width 248 height 14
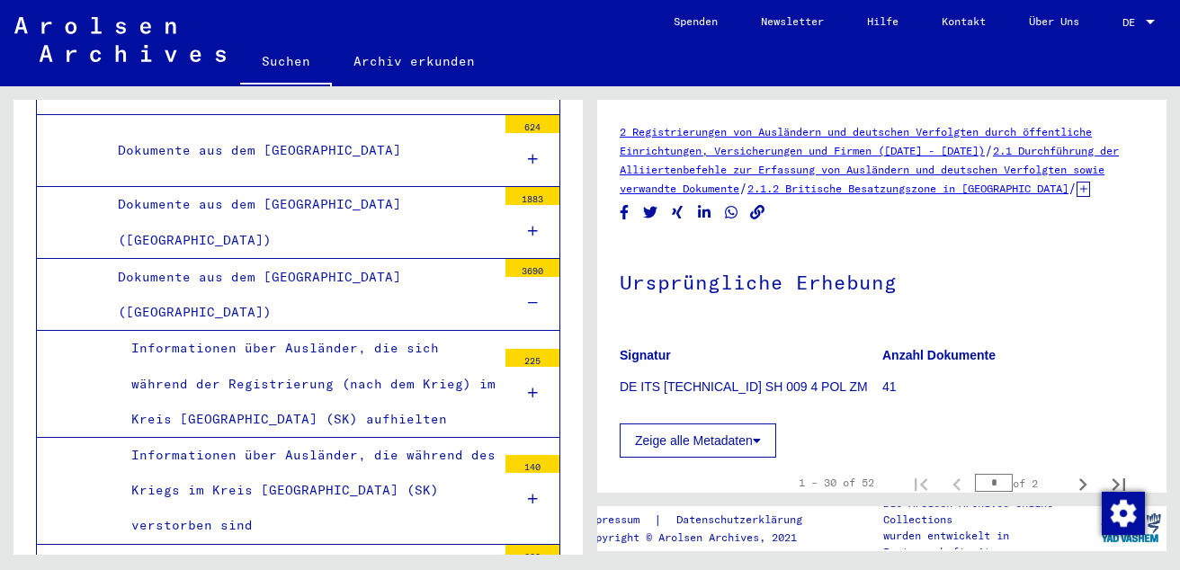
scroll to position [1619, 0]
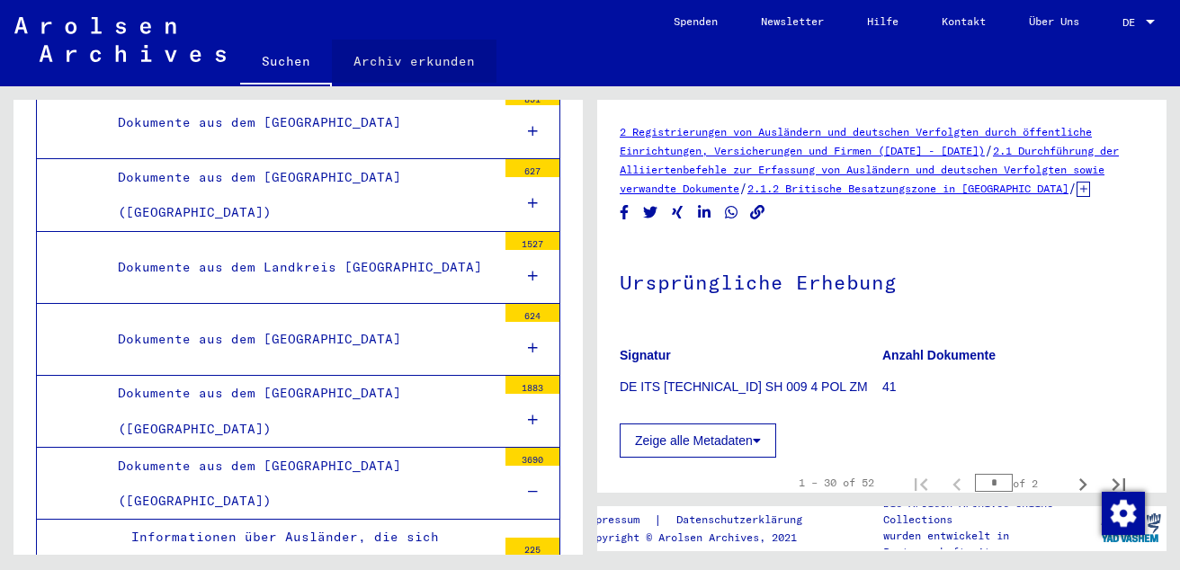
click at [423, 58] on link "Archiv erkunden" at bounding box center [414, 61] width 165 height 43
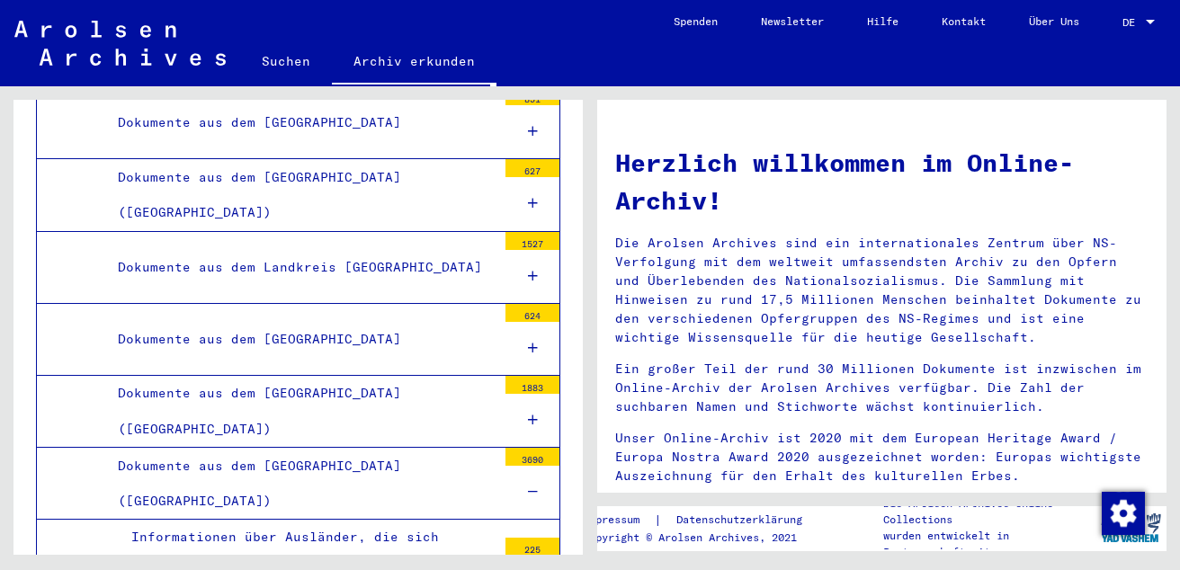
click at [1032, 192] on h1 "Herzlich willkommen im Online-Archiv!" at bounding box center [881, 182] width 533 height 76
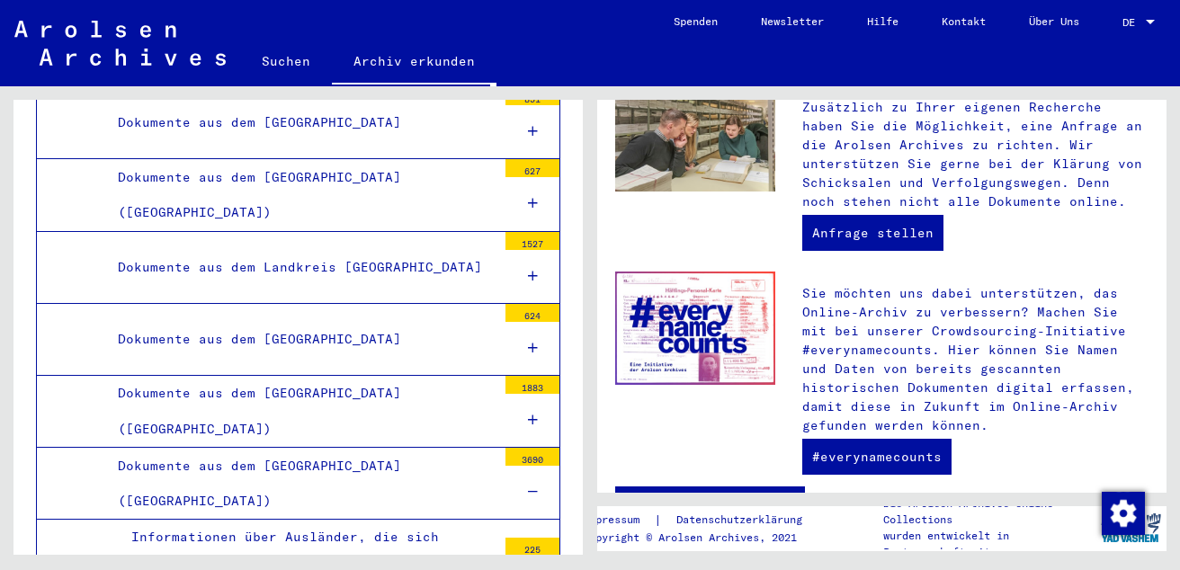
scroll to position [826, 0]
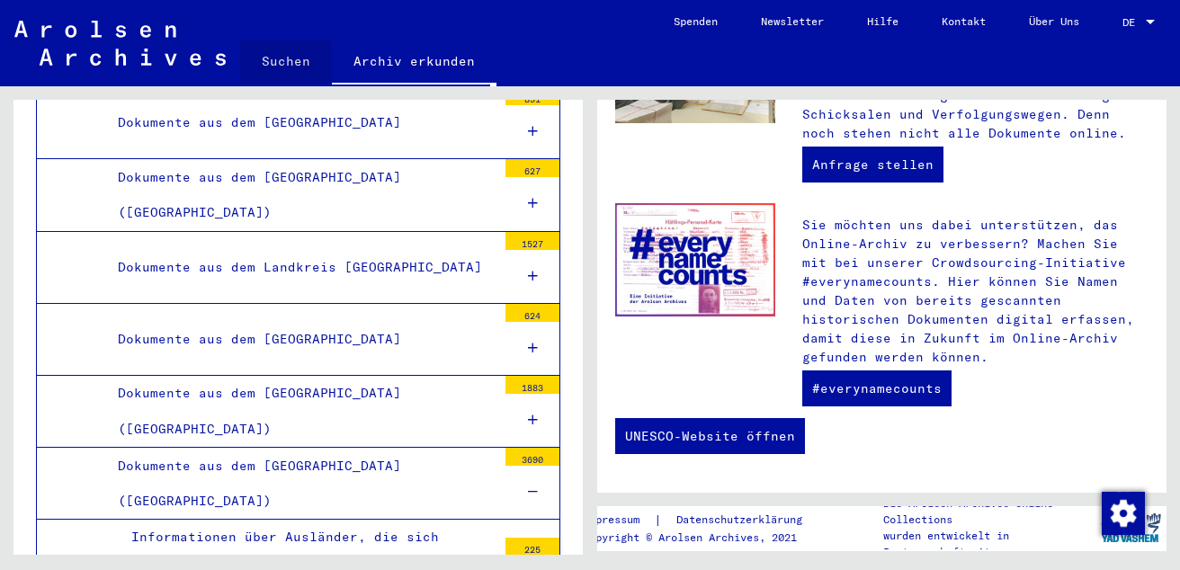
click at [280, 63] on link "Suchen" at bounding box center [286, 61] width 92 height 43
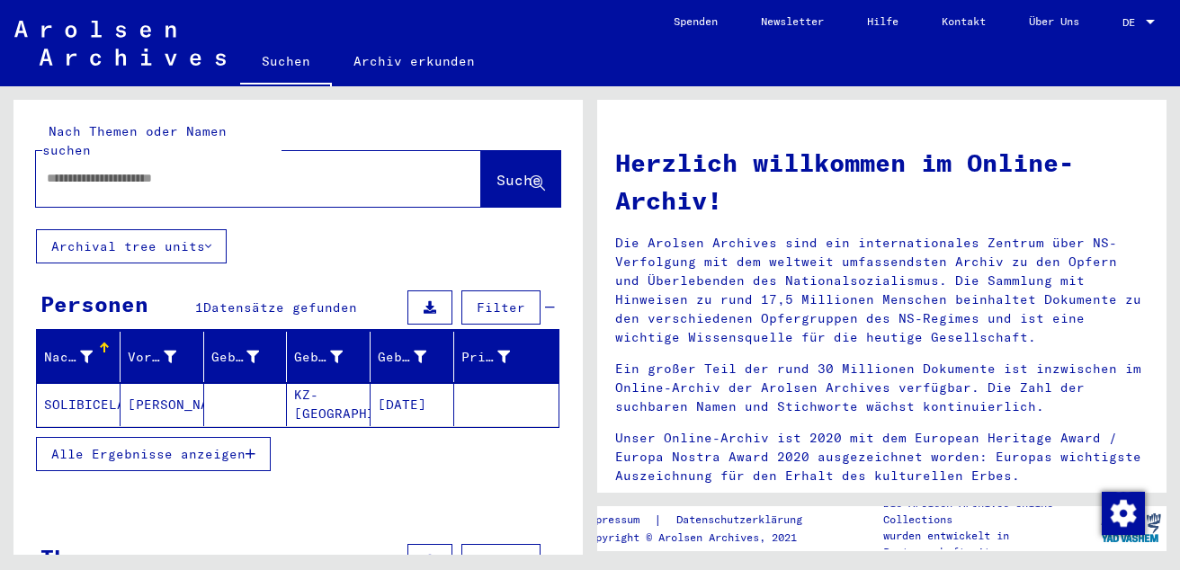
click at [147, 169] on input "text" at bounding box center [237, 178] width 380 height 19
type input "**********"
click at [505, 175] on button "Suche" at bounding box center [520, 179] width 79 height 56
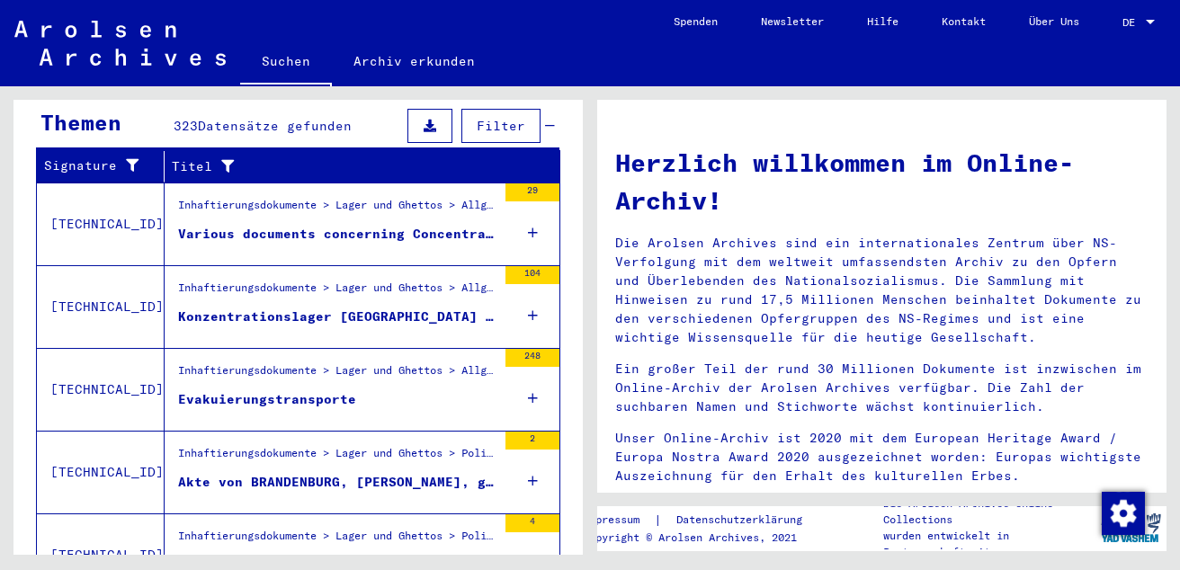
scroll to position [688, 0]
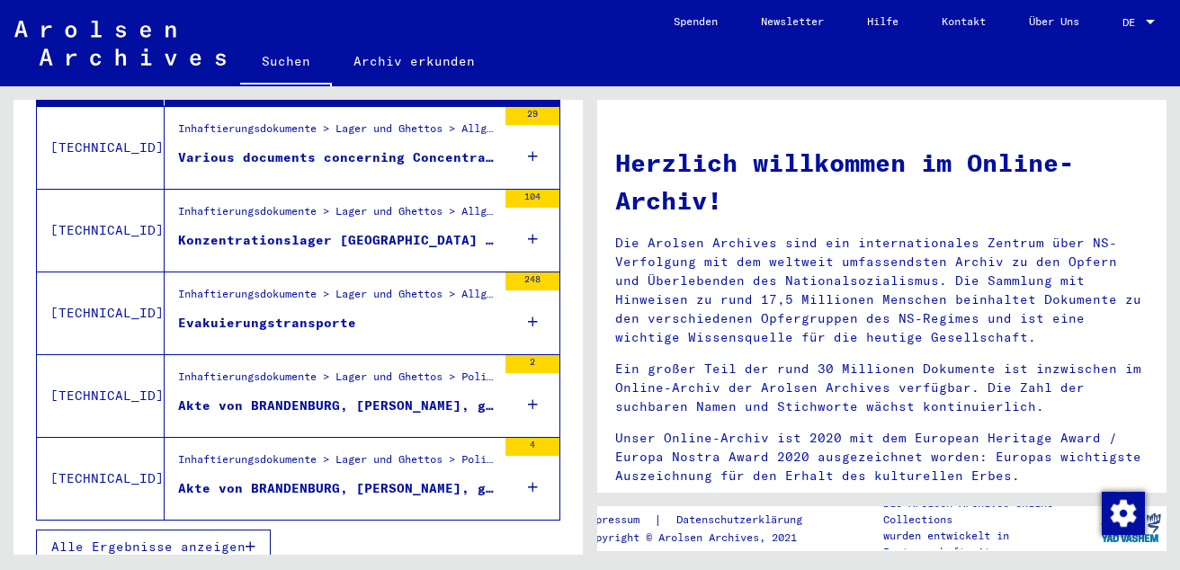
click at [356, 231] on div "Konzentrationslager [GEOGRAPHIC_DATA] und Kommandos" at bounding box center [337, 240] width 318 height 19
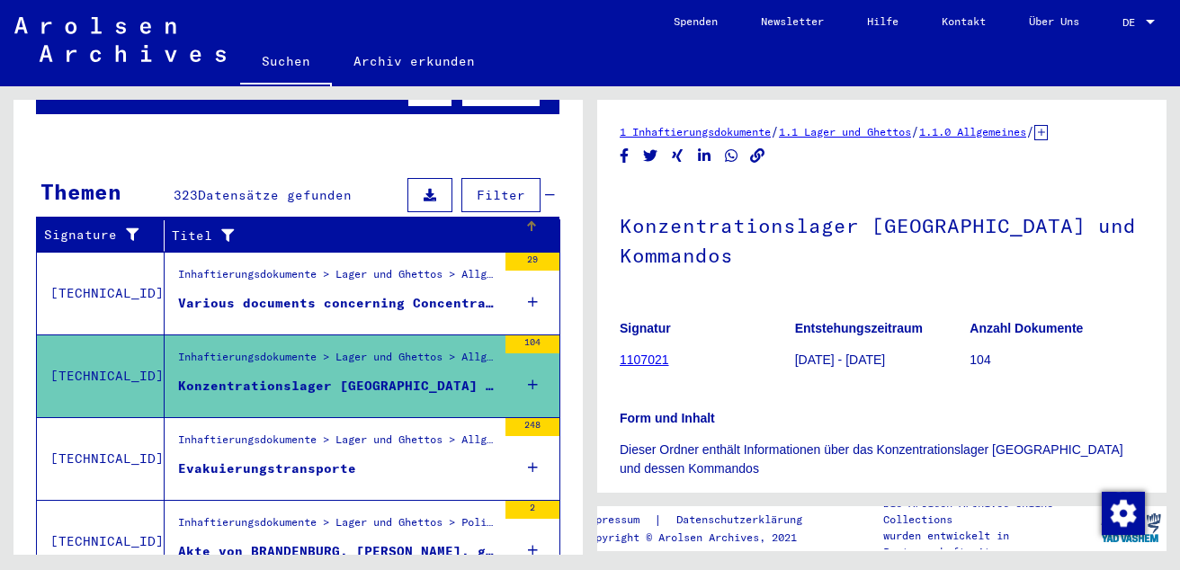
scroll to position [183, 0]
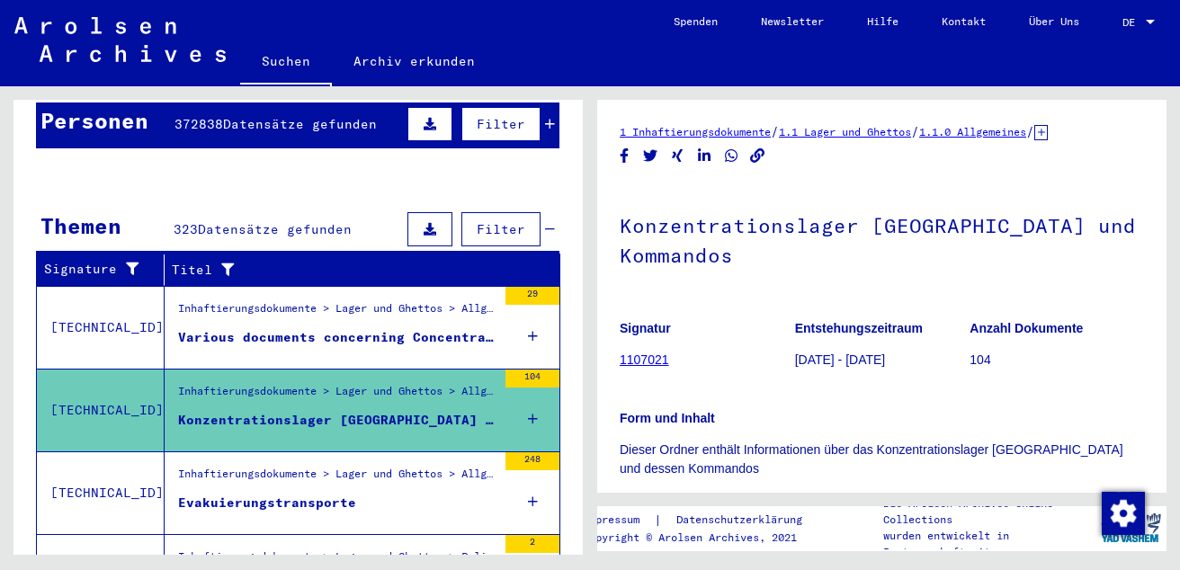
click at [654, 362] on link "1107021" at bounding box center [644, 360] width 49 height 14
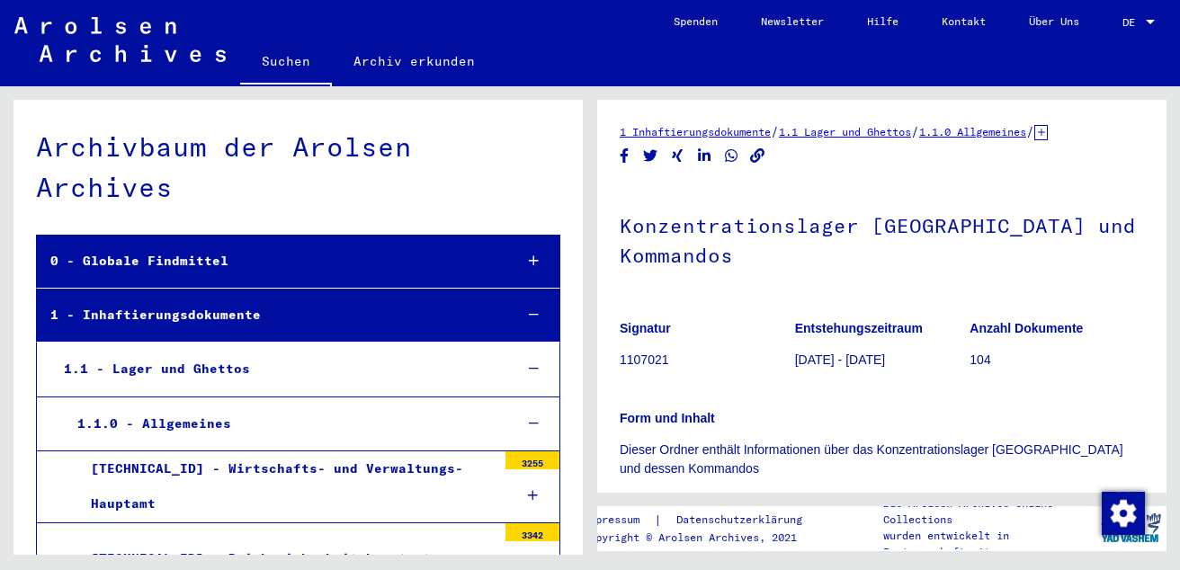
scroll to position [2396, 0]
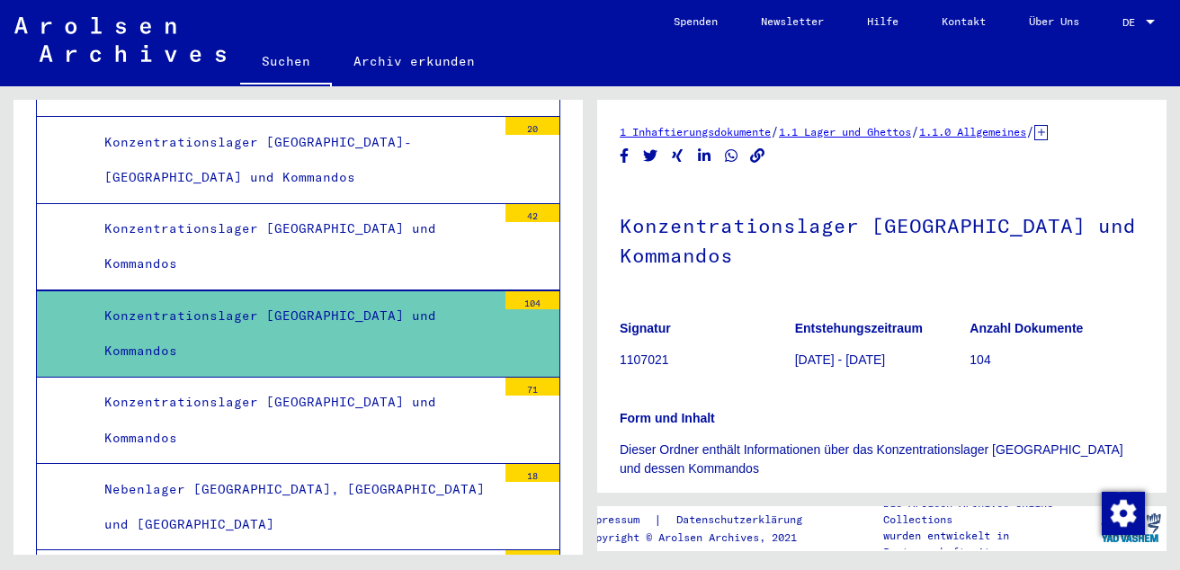
click at [406, 333] on div "Konzentrationslager [GEOGRAPHIC_DATA] und Kommandos" at bounding box center [294, 334] width 406 height 70
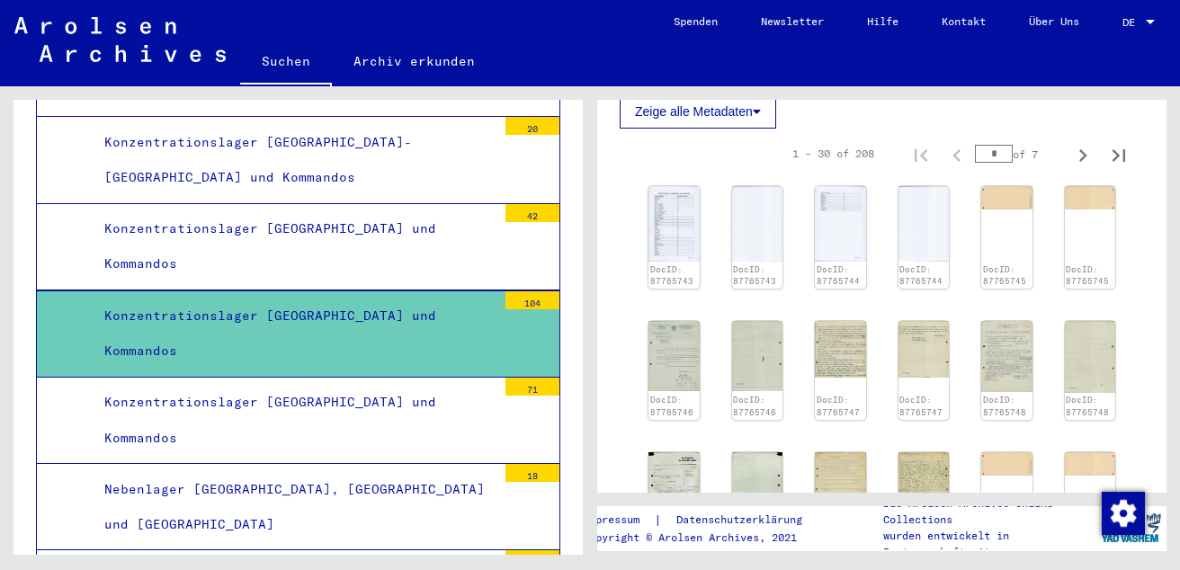
scroll to position [827, 0]
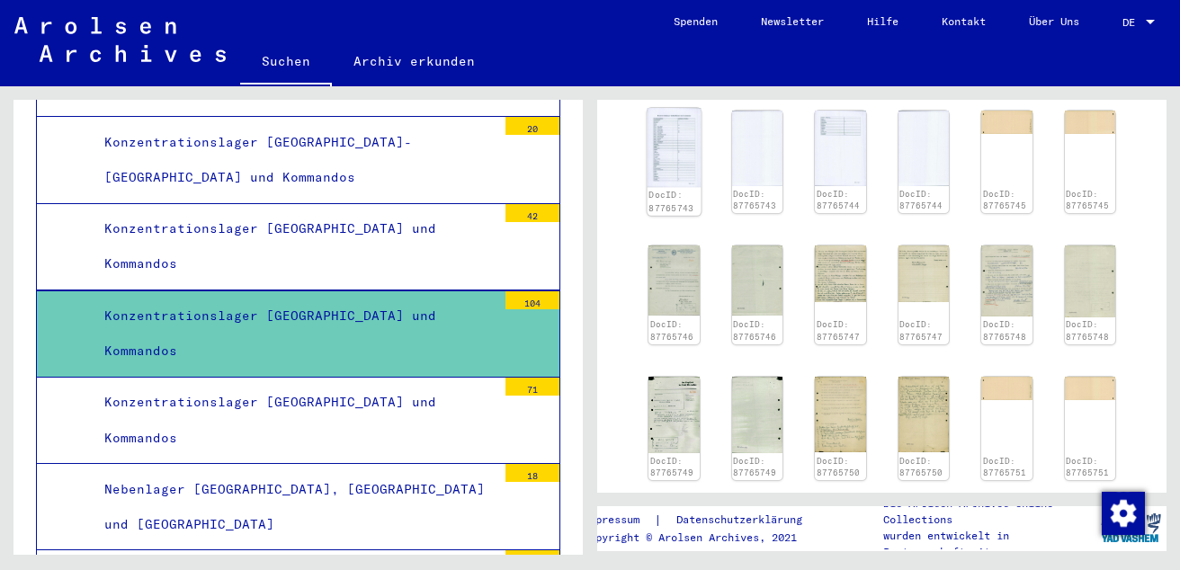
click at [688, 143] on img at bounding box center [674, 147] width 53 height 79
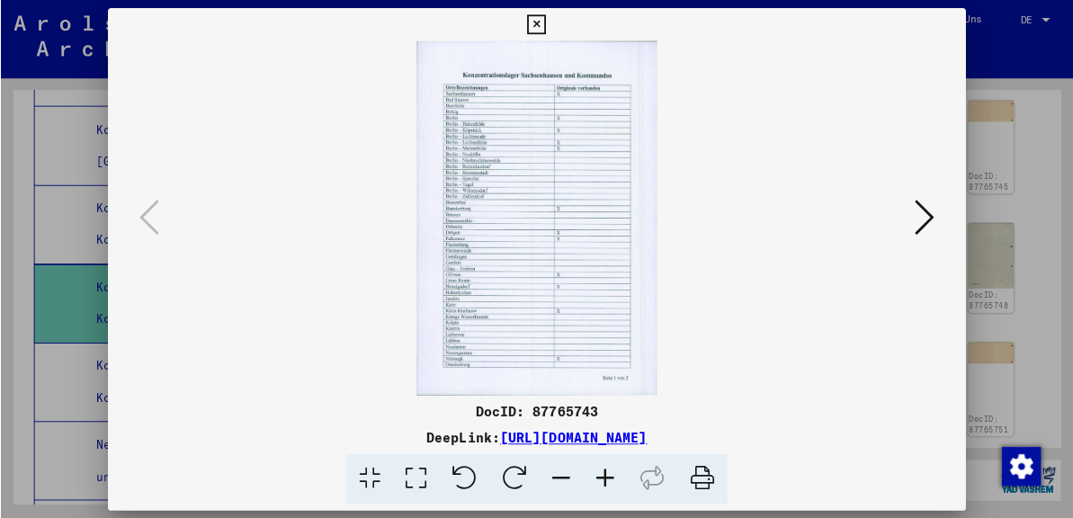
scroll to position [826, 0]
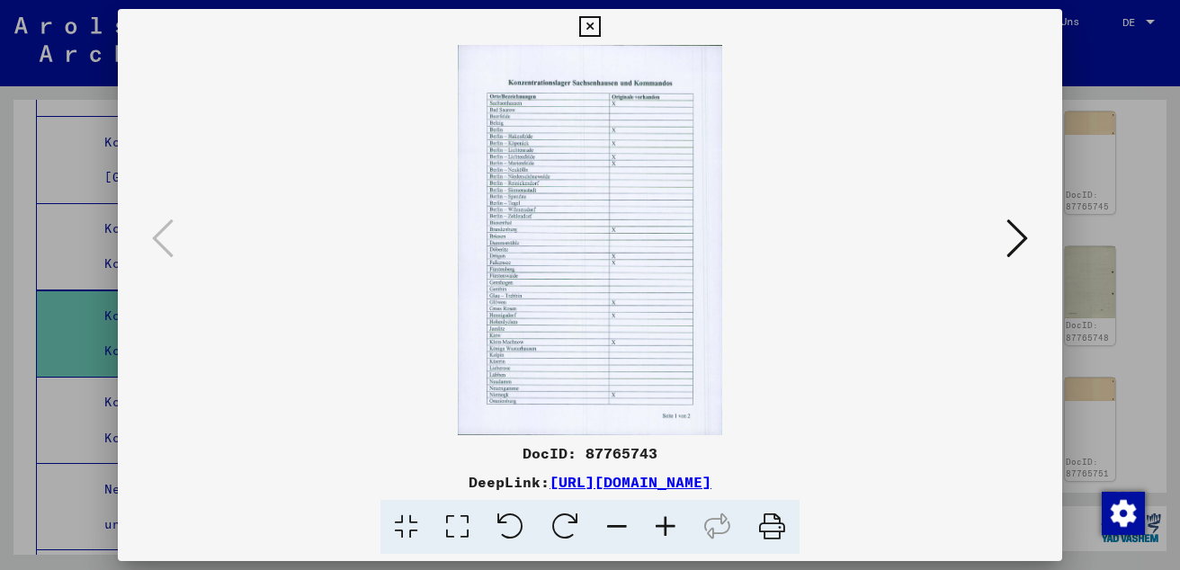
click at [688, 143] on img at bounding box center [590, 240] width 822 height 390
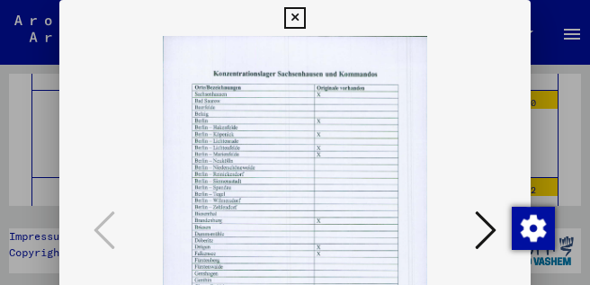
scroll to position [2396, 0]
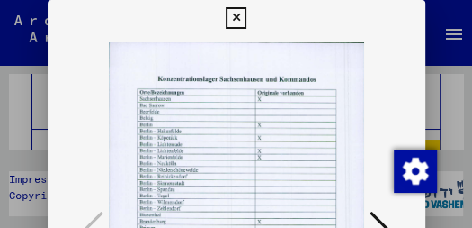
click at [375, 219] on icon at bounding box center [381, 230] width 22 height 43
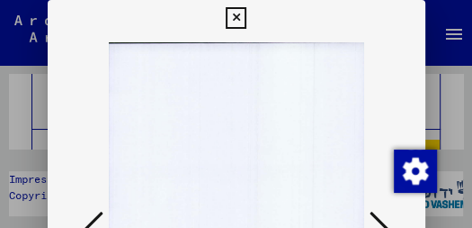
click at [375, 219] on icon at bounding box center [381, 230] width 22 height 43
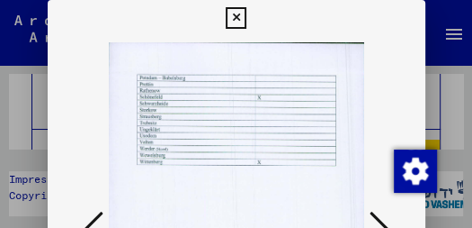
click at [375, 219] on icon at bounding box center [381, 230] width 22 height 43
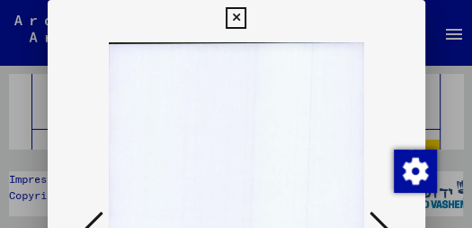
click at [375, 219] on icon at bounding box center [381, 230] width 22 height 43
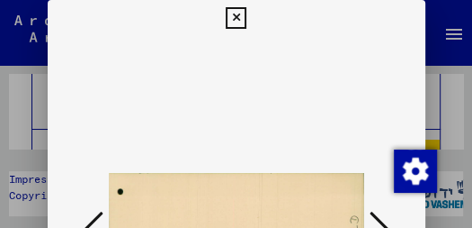
drag, startPoint x: 330, startPoint y: 140, endPoint x: 334, endPoint y: 85, distance: 55.9
click at [334, 85] on img at bounding box center [236, 231] width 255 height 390
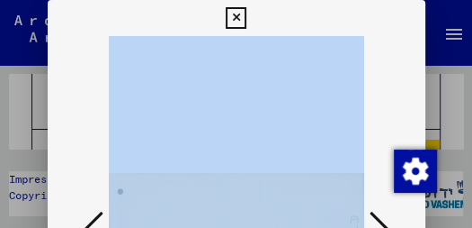
drag, startPoint x: 397, startPoint y: 200, endPoint x: 368, endPoint y: 130, distance: 75.3
click at [368, 130] on div at bounding box center [237, 231] width 378 height 390
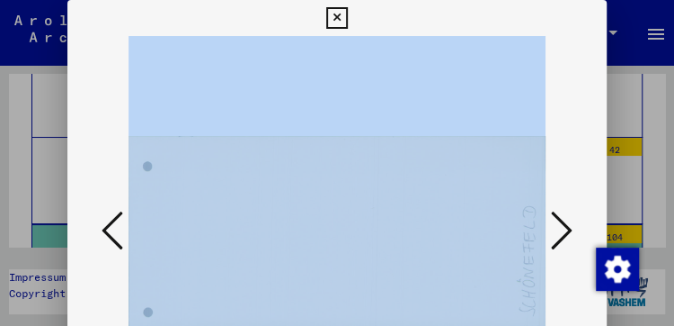
click at [552, 239] on icon at bounding box center [562, 230] width 22 height 43
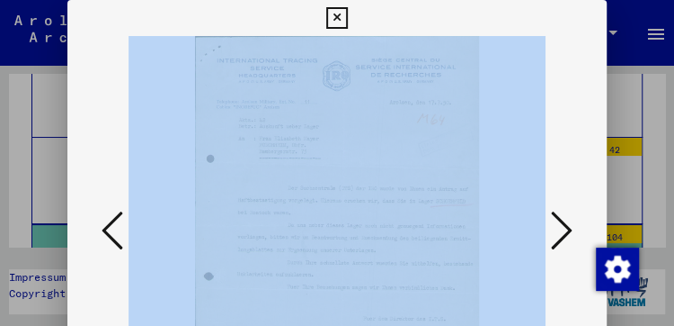
click at [558, 228] on icon at bounding box center [562, 230] width 22 height 43
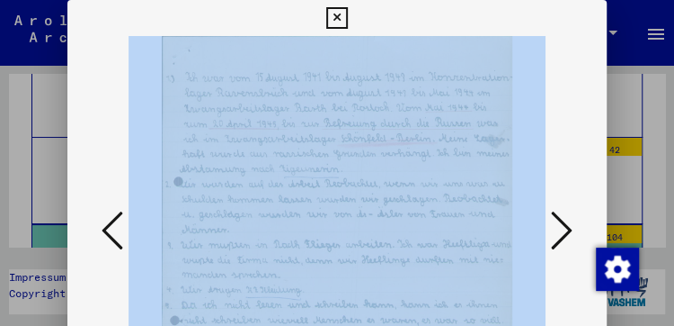
click at [558, 228] on icon at bounding box center [562, 230] width 22 height 43
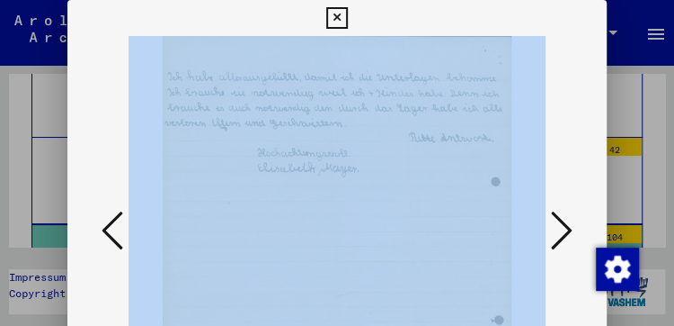
click at [567, 228] on icon at bounding box center [562, 230] width 22 height 43
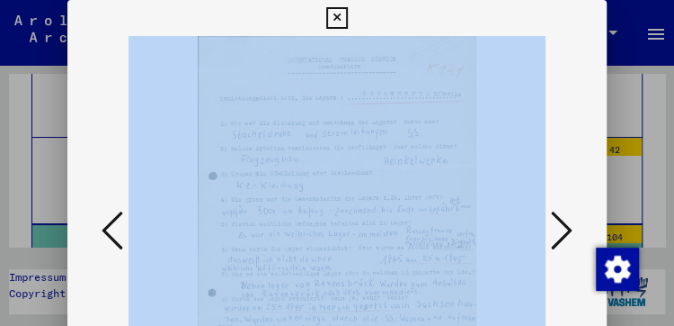
click at [567, 228] on icon at bounding box center [562, 230] width 22 height 43
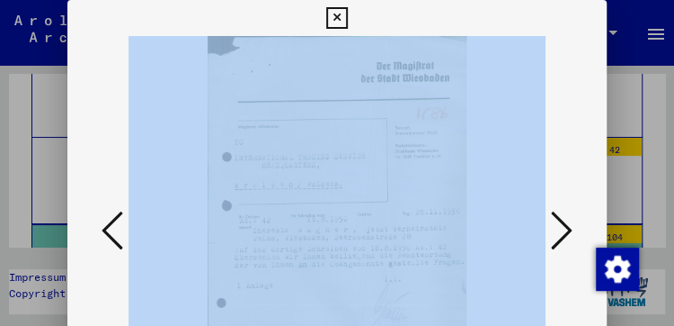
click at [567, 228] on icon at bounding box center [562, 230] width 22 height 43
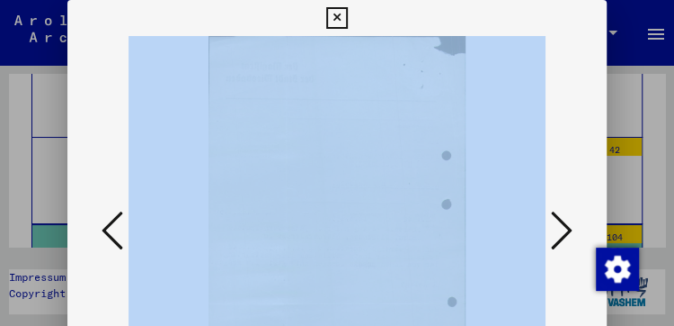
click at [567, 228] on icon at bounding box center [562, 230] width 22 height 43
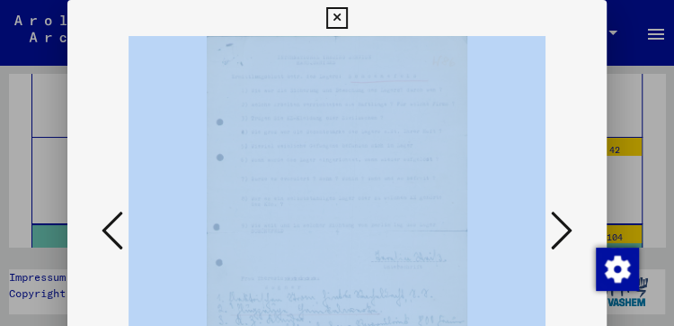
click at [567, 228] on icon at bounding box center [562, 230] width 22 height 43
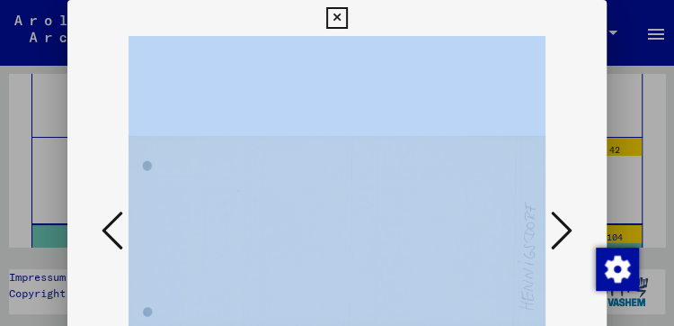
click at [567, 228] on icon at bounding box center [562, 230] width 22 height 43
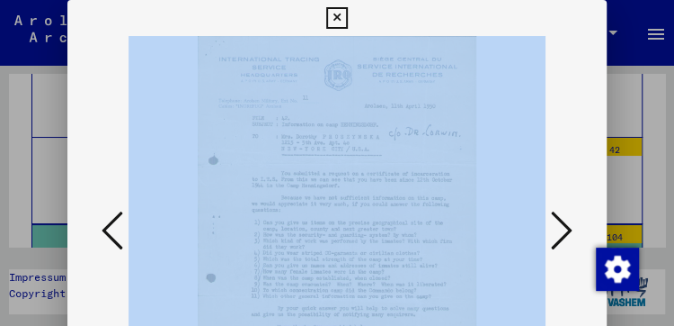
click at [567, 228] on icon at bounding box center [562, 230] width 22 height 43
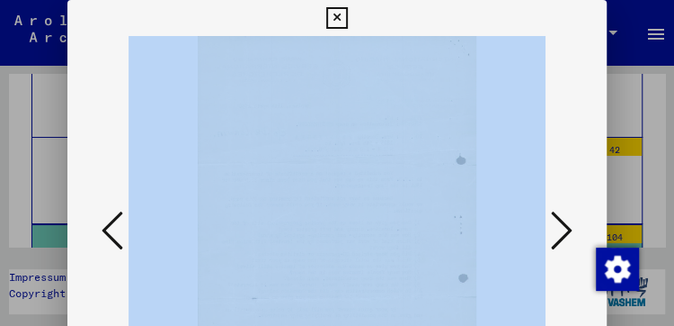
click at [567, 228] on icon at bounding box center [562, 230] width 22 height 43
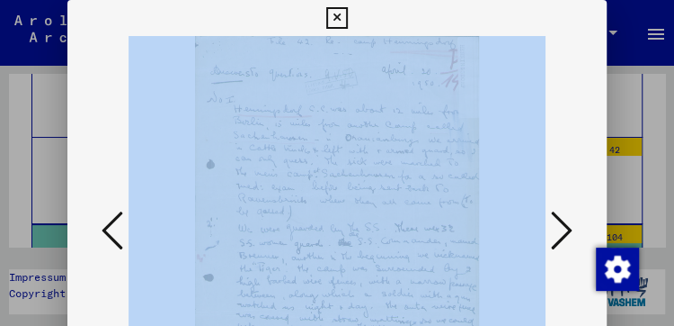
click at [567, 228] on icon at bounding box center [562, 230] width 22 height 43
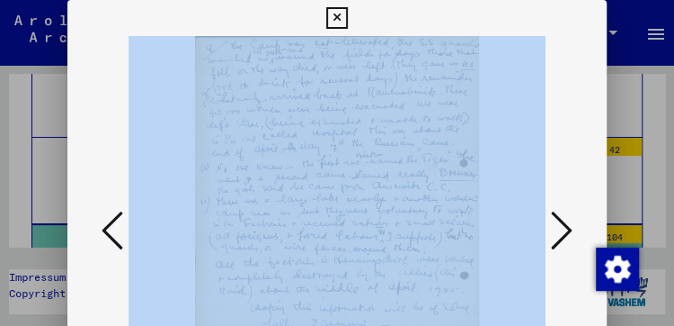
click at [567, 228] on icon at bounding box center [562, 230] width 22 height 43
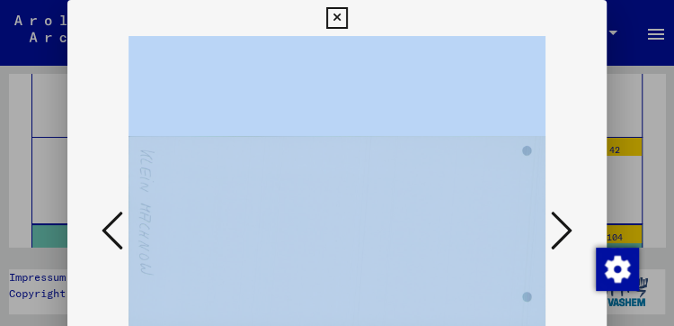
click at [567, 228] on icon at bounding box center [562, 230] width 22 height 43
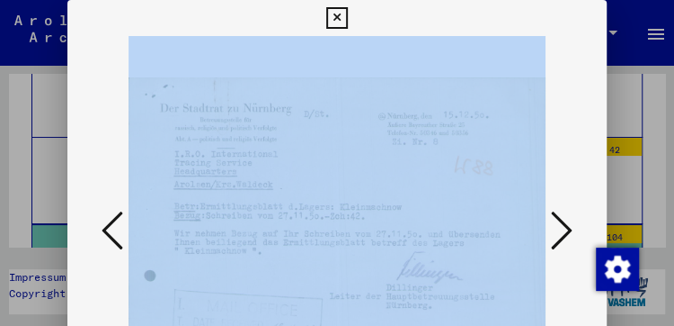
click at [567, 228] on icon at bounding box center [562, 230] width 22 height 43
click at [108, 230] on icon at bounding box center [113, 230] width 22 height 43
click at [110, 237] on icon at bounding box center [113, 230] width 22 height 43
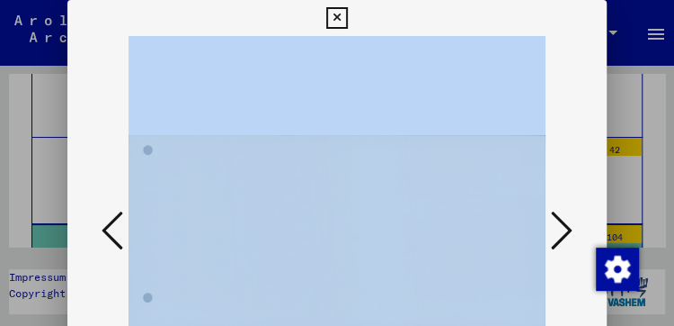
click at [110, 237] on icon at bounding box center [113, 230] width 22 height 43
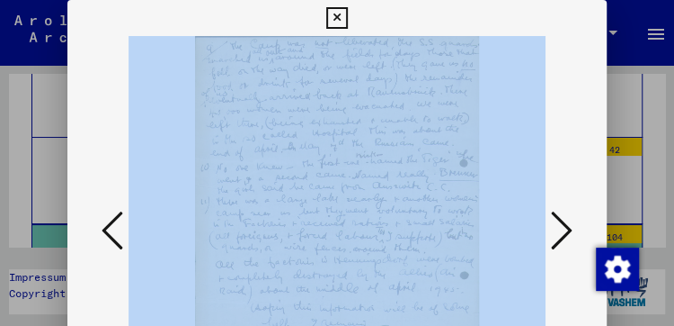
click at [110, 237] on icon at bounding box center [113, 230] width 22 height 43
click at [550, 212] on button at bounding box center [562, 231] width 32 height 51
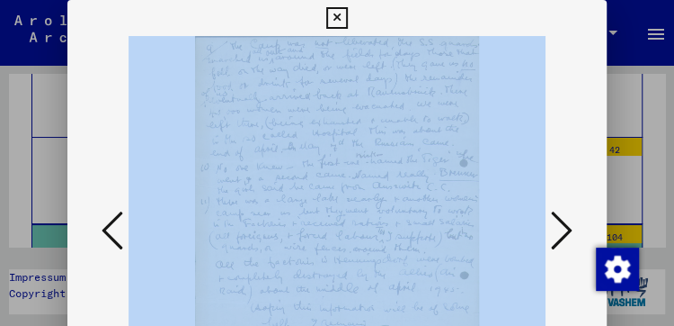
click at [550, 212] on button at bounding box center [562, 231] width 32 height 51
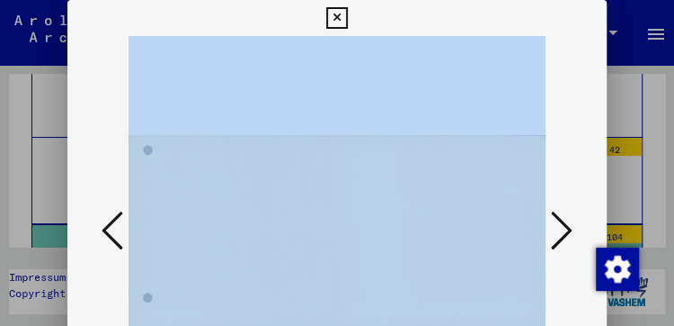
click at [550, 212] on button at bounding box center [562, 231] width 32 height 51
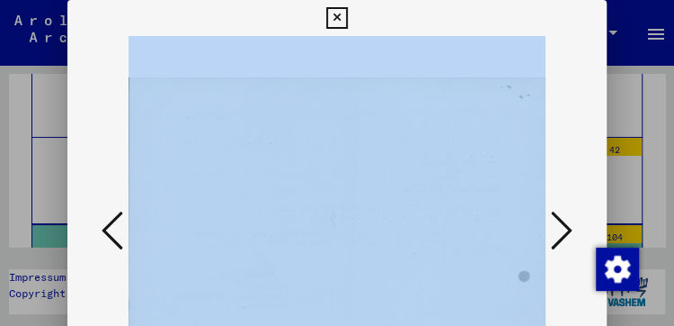
click at [550, 212] on button at bounding box center [562, 231] width 32 height 51
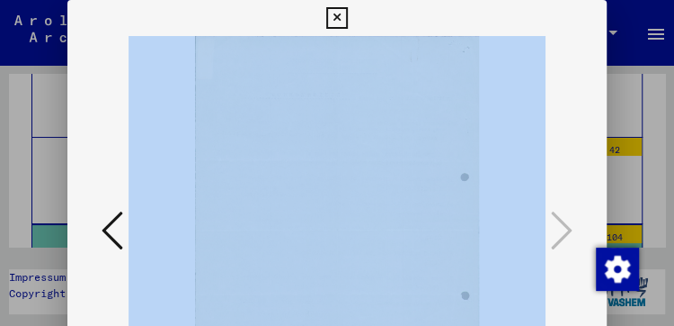
click at [339, 19] on icon at bounding box center [336, 18] width 21 height 22
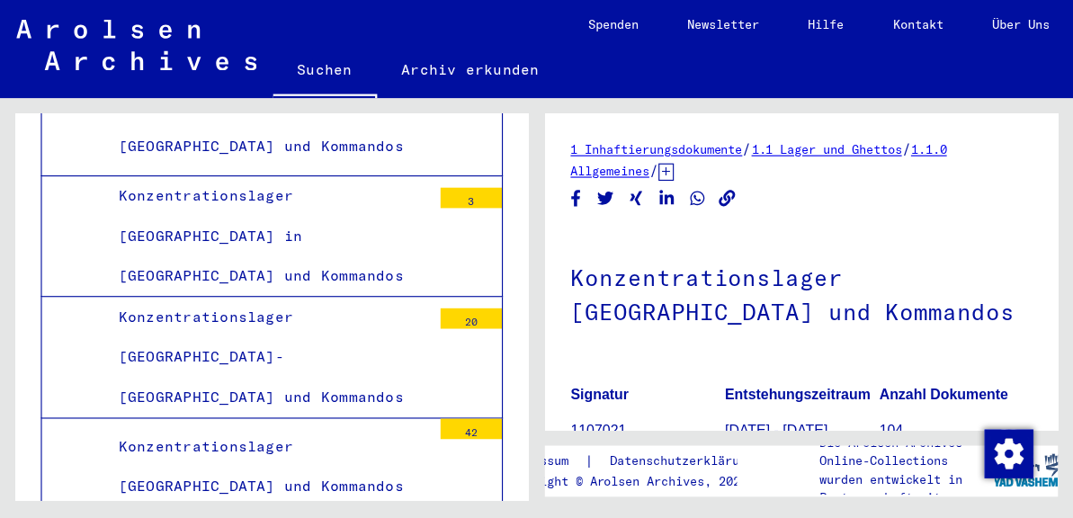
scroll to position [2395, 0]
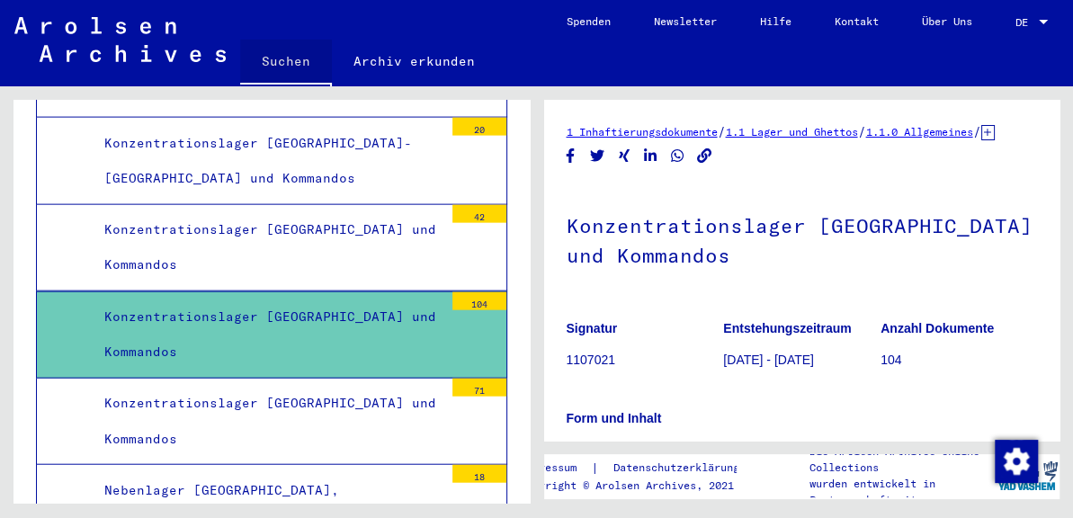
click at [283, 57] on link "Suchen" at bounding box center [286, 63] width 92 height 47
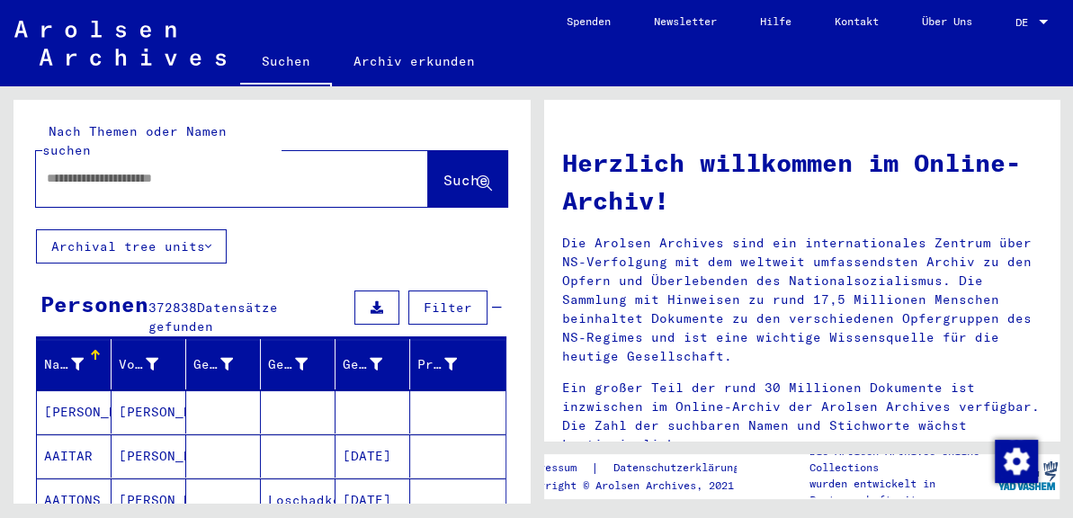
click at [201, 169] on input "text" at bounding box center [210, 178] width 327 height 19
